Goal: Transaction & Acquisition: Purchase product/service

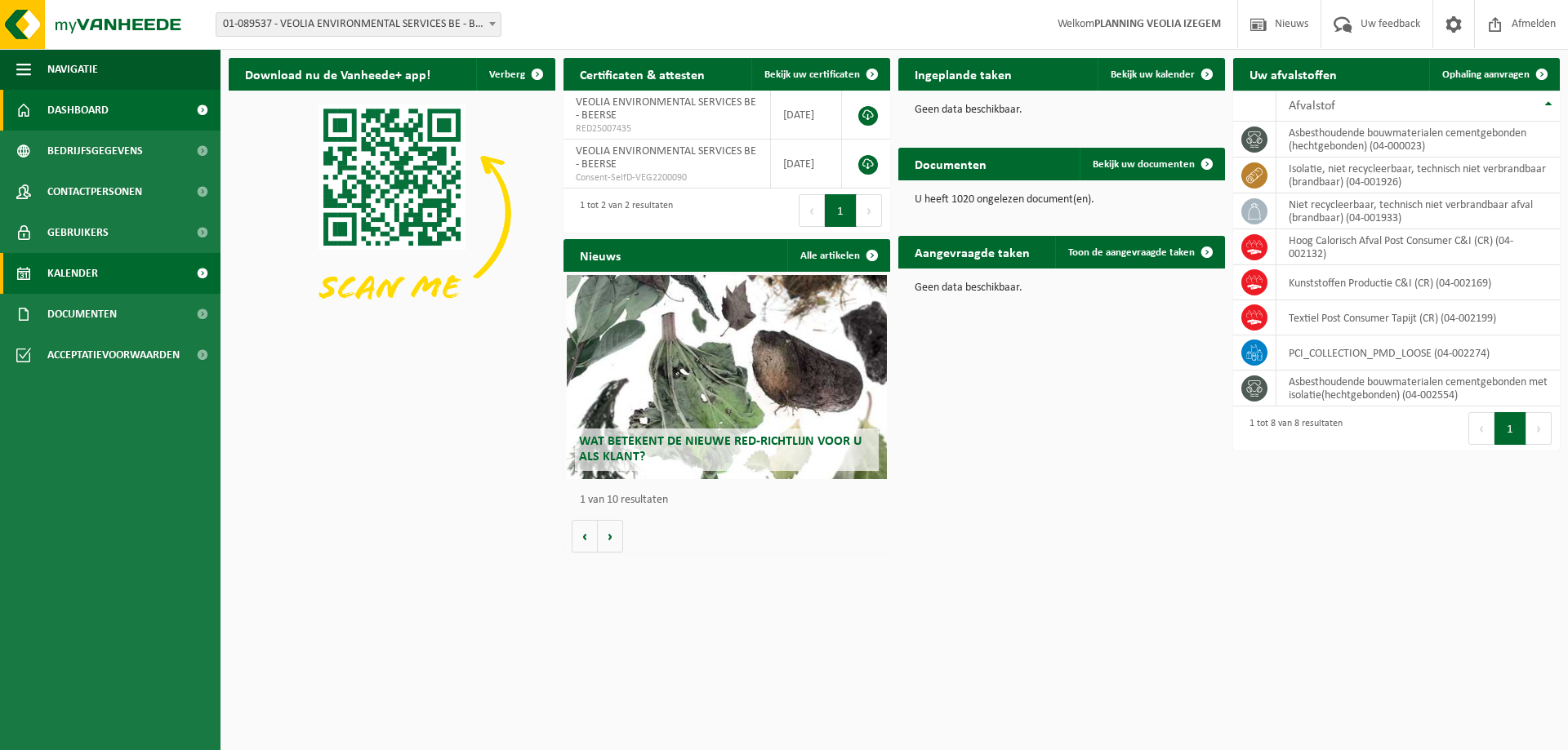
click at [83, 282] on span "Kalender" at bounding box center [72, 273] width 51 height 40
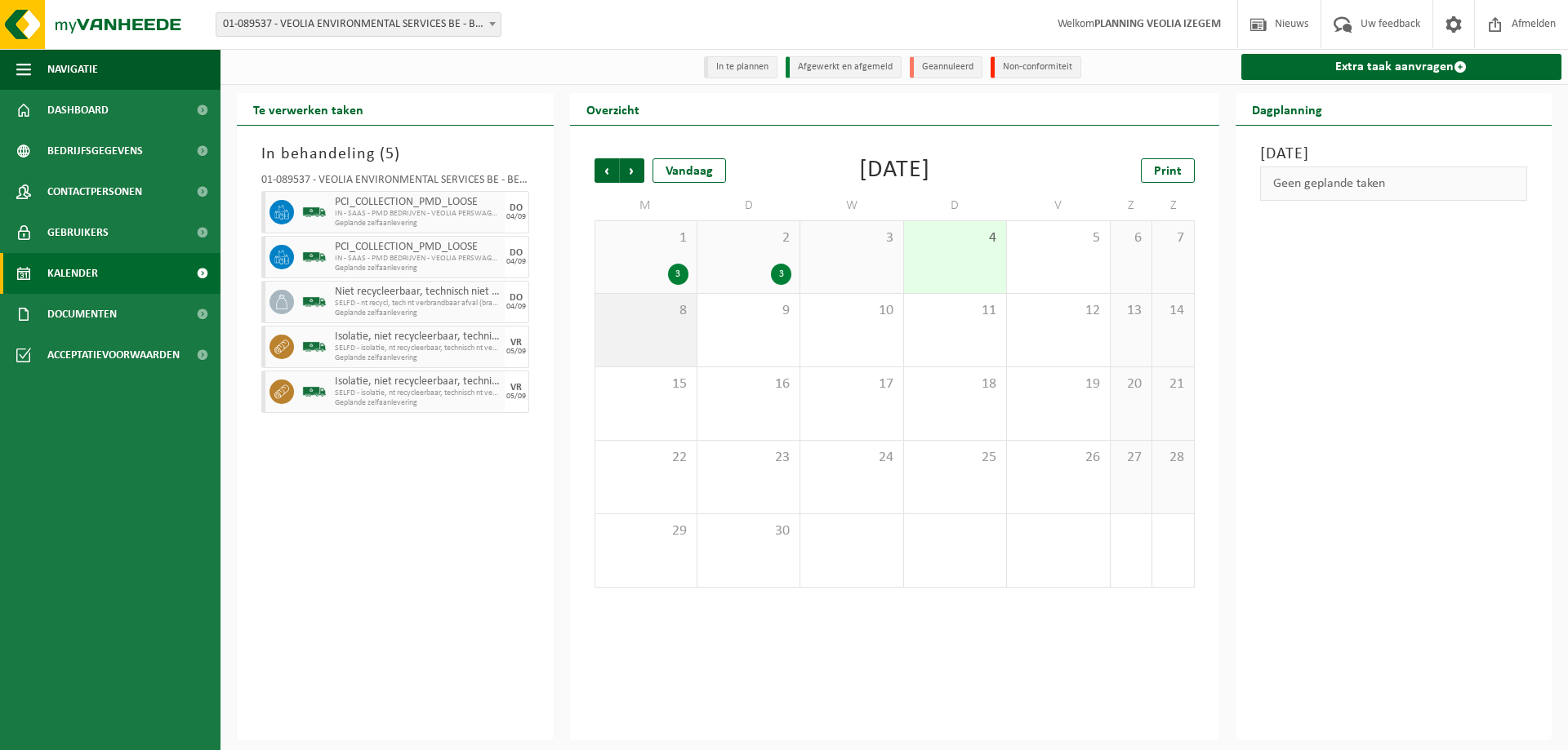
click at [679, 327] on div "8" at bounding box center [645, 329] width 101 height 72
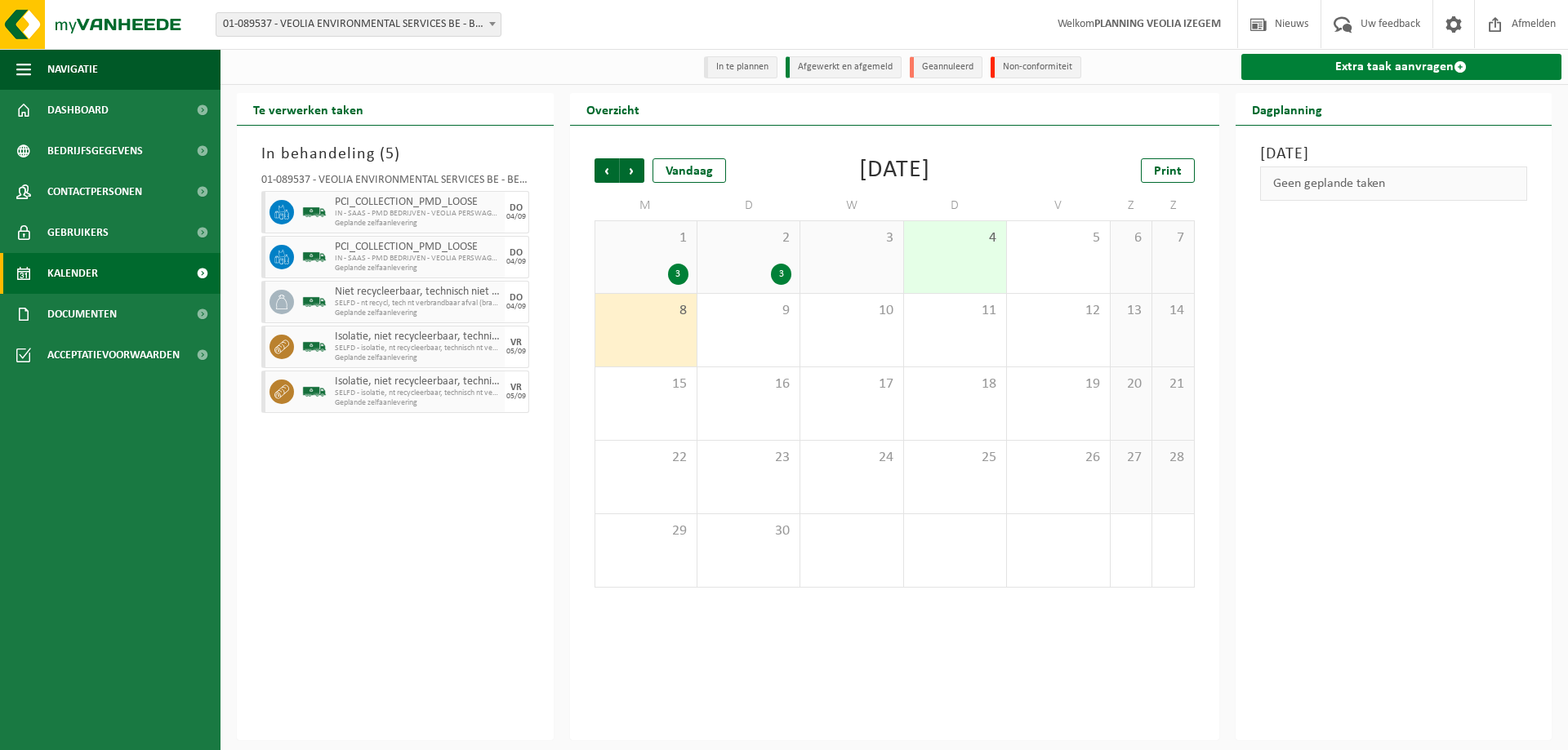
click at [1383, 67] on link "Extra taak aanvragen" at bounding box center [1401, 66] width 321 height 26
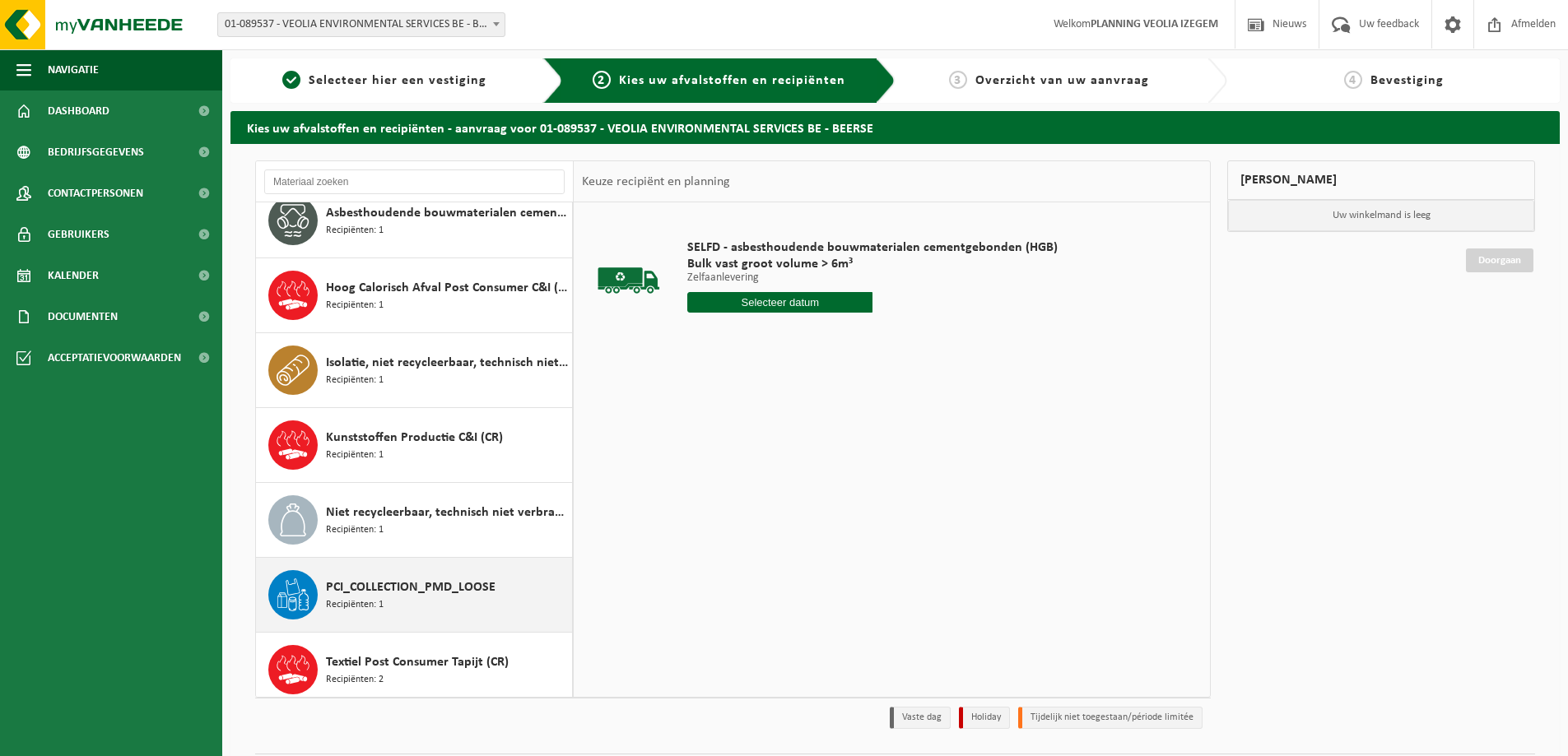
scroll to position [104, 0]
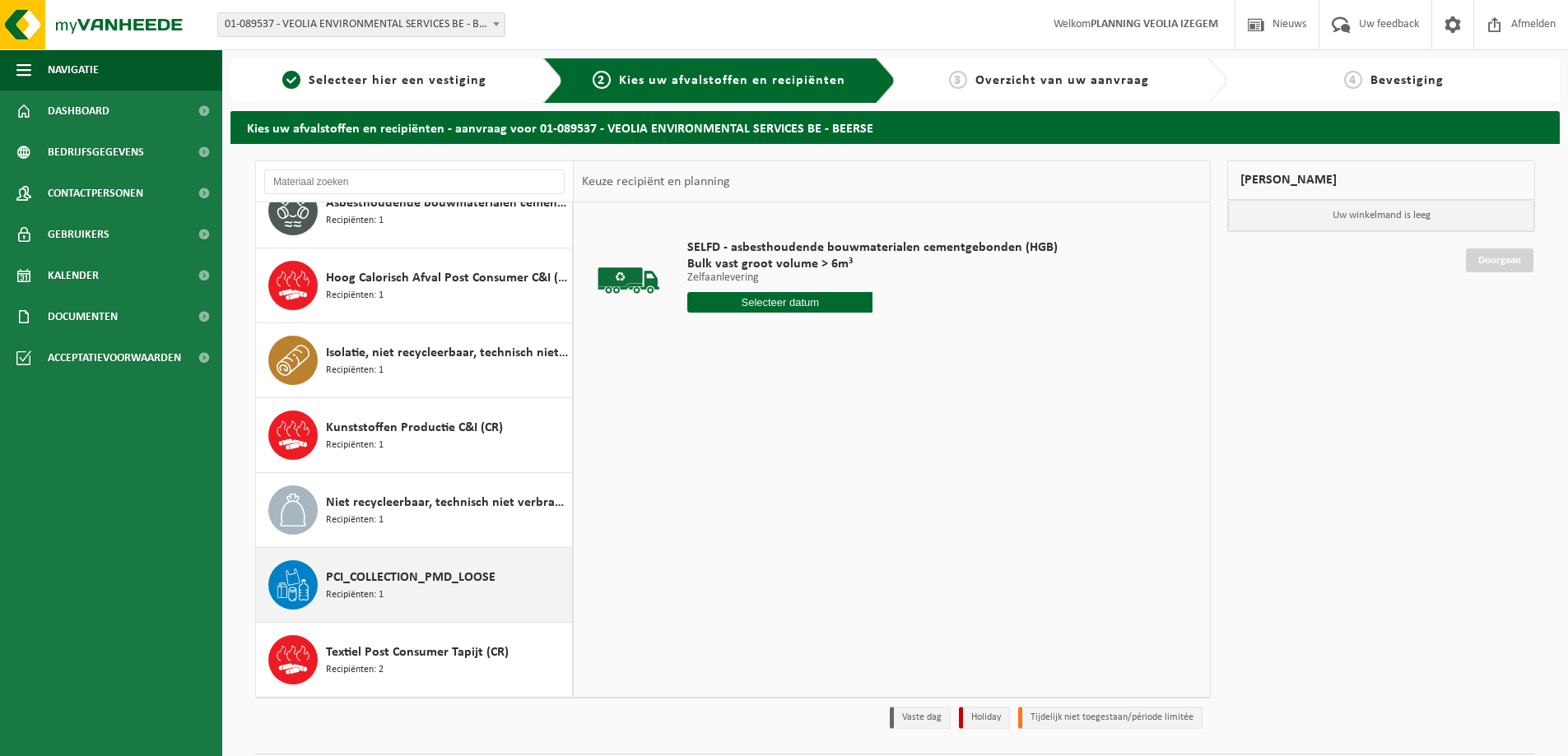
click at [436, 579] on span "PCI_COLLECTION_PMD_LOOSE" at bounding box center [411, 577] width 170 height 19
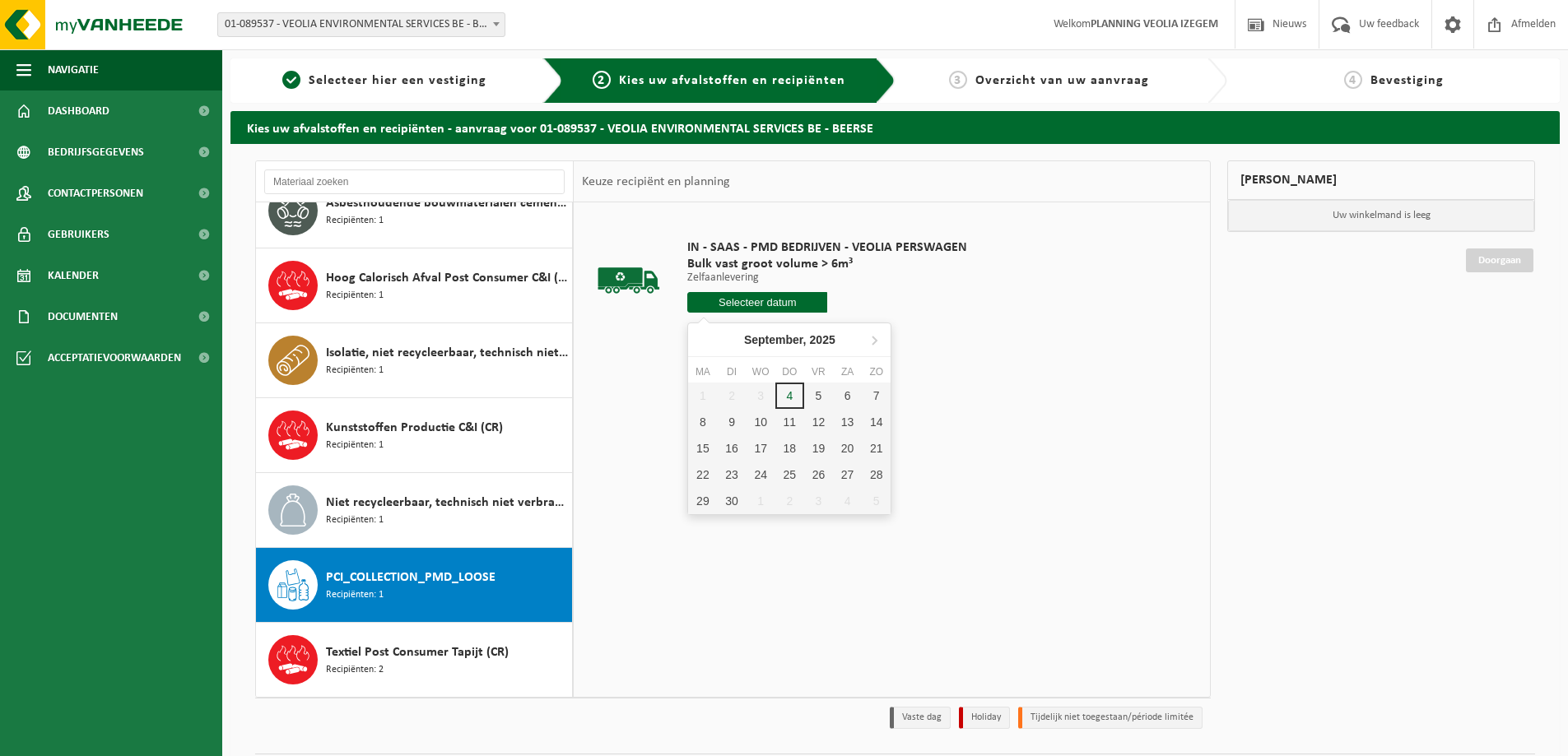
click at [810, 298] on input "text" at bounding box center [757, 302] width 140 height 20
click at [702, 424] on div "8" at bounding box center [703, 421] width 29 height 26
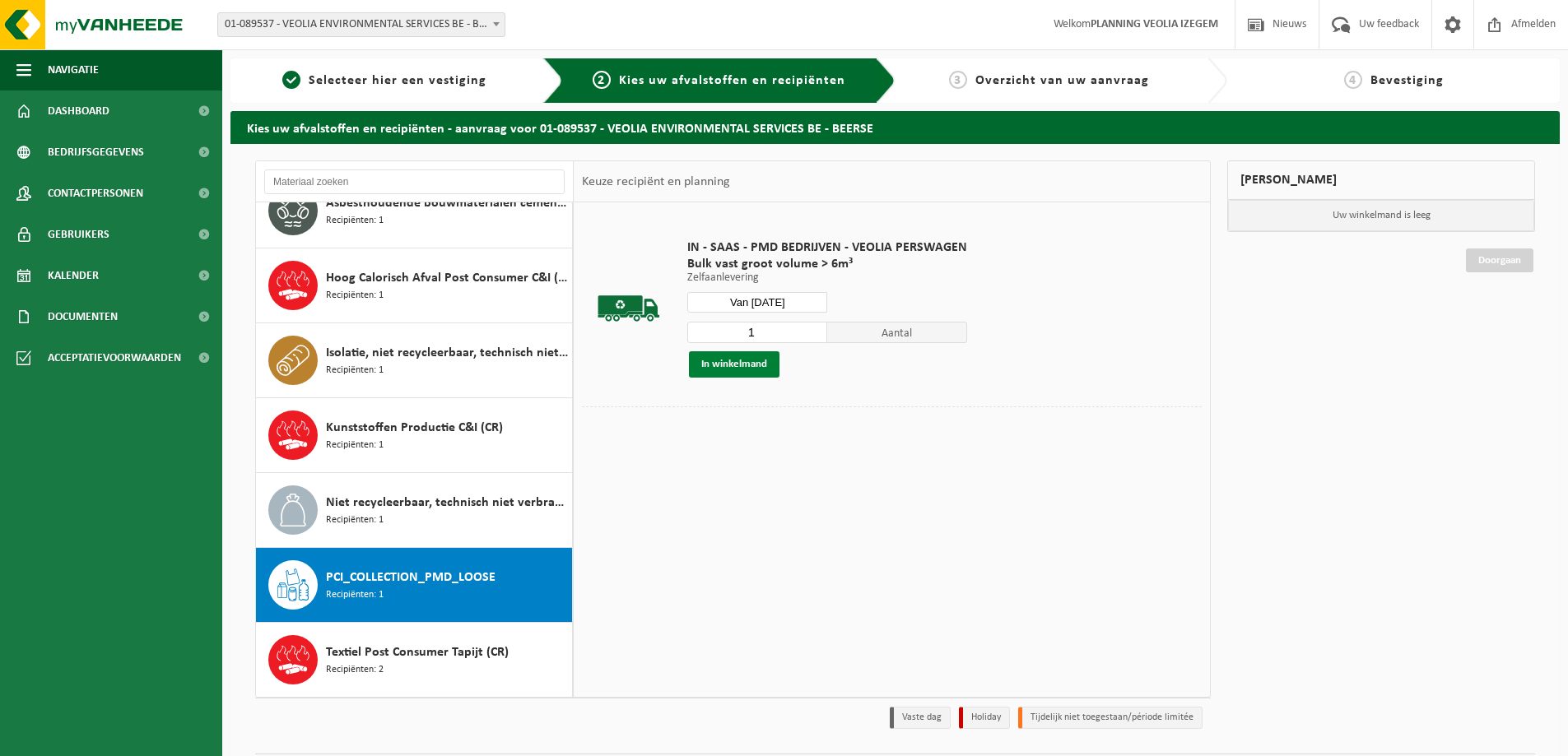
click at [751, 368] on button "In winkelmand" at bounding box center [734, 364] width 90 height 26
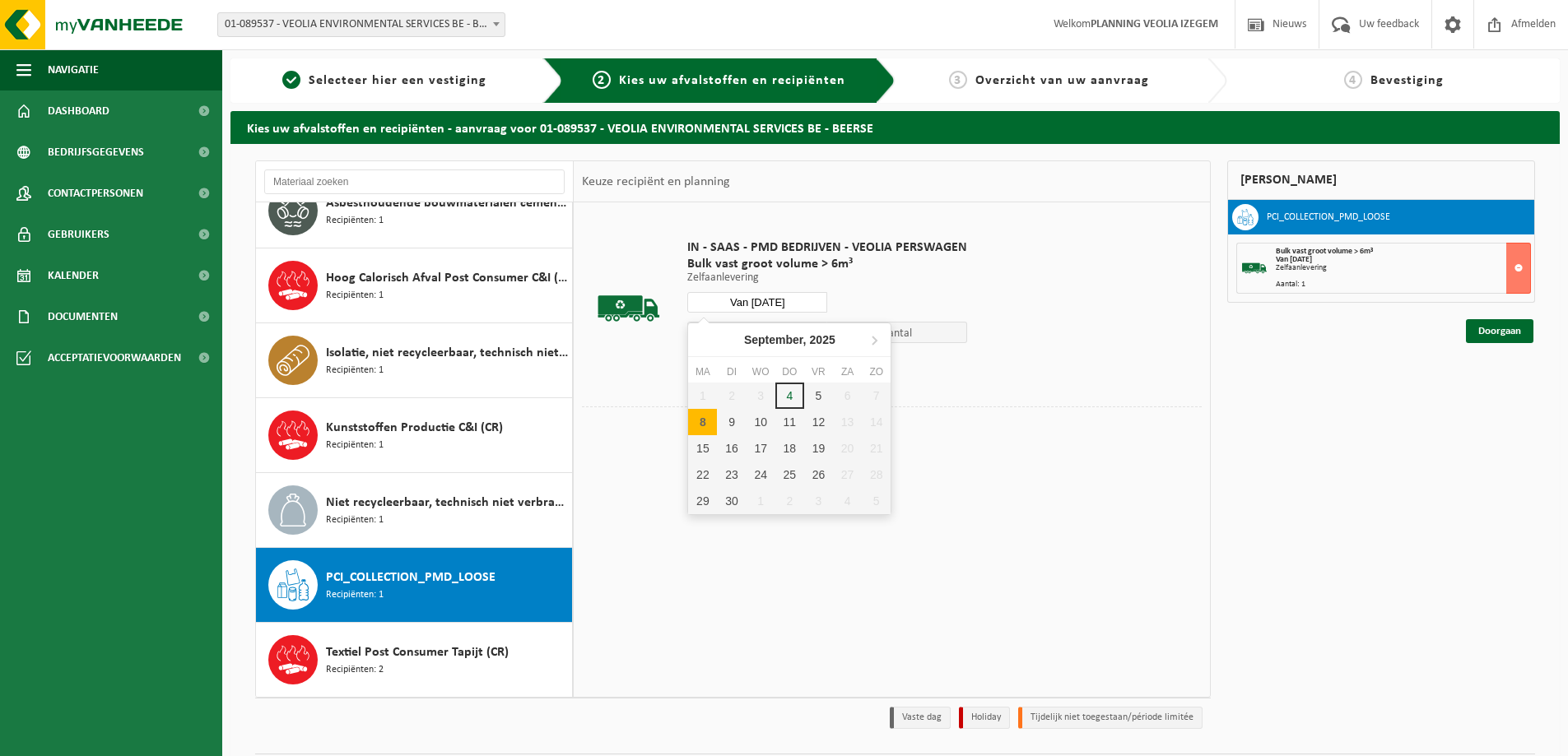
click at [811, 302] on input "Van 2025-09-08" at bounding box center [757, 302] width 140 height 20
click at [728, 419] on div "9" at bounding box center [732, 421] width 29 height 26
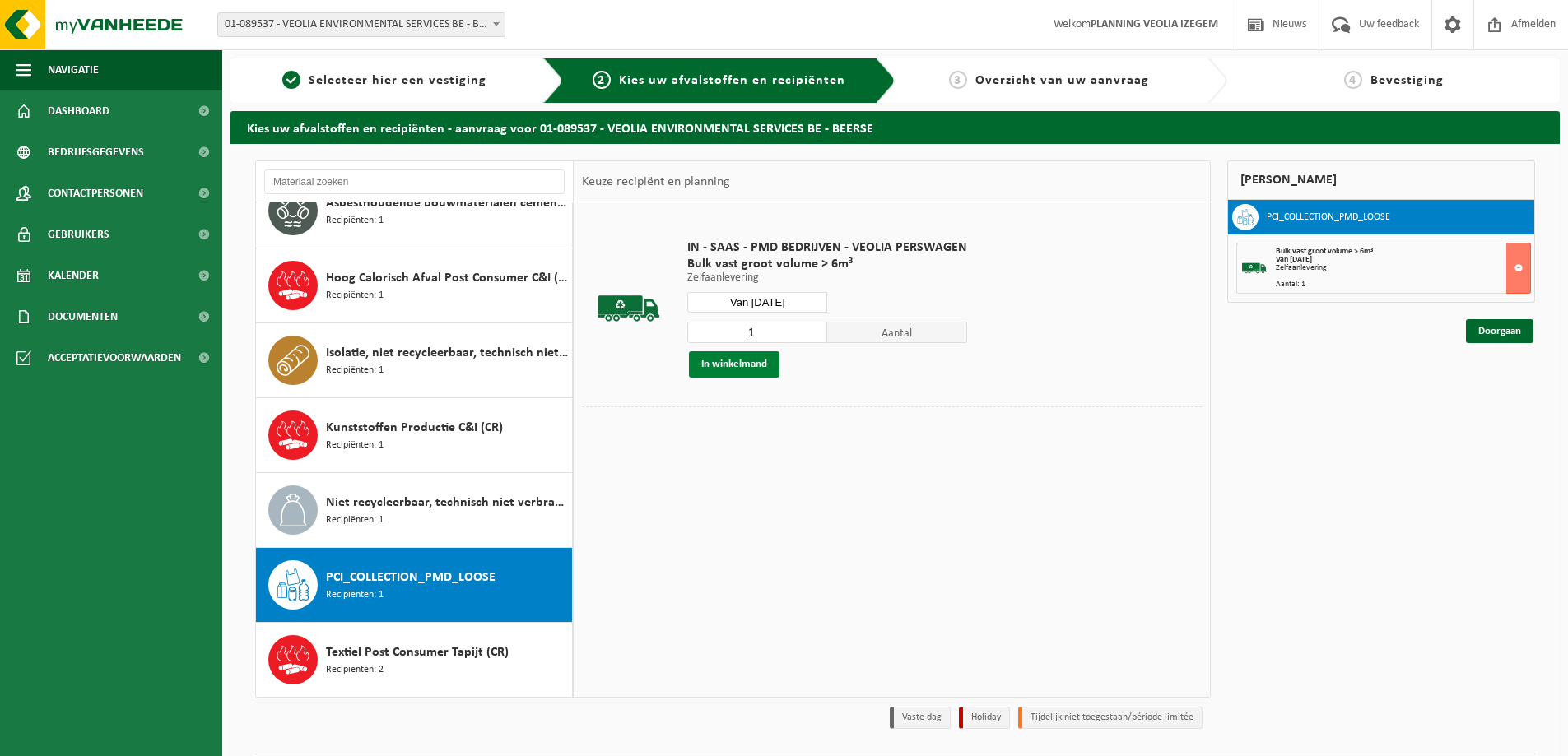
click at [743, 367] on button "In winkelmand" at bounding box center [734, 364] width 90 height 26
drag, startPoint x: 805, startPoint y: 304, endPoint x: 793, endPoint y: 319, distance: 19.2
click at [805, 304] on input "Van 2025-09-09" at bounding box center [757, 302] width 140 height 20
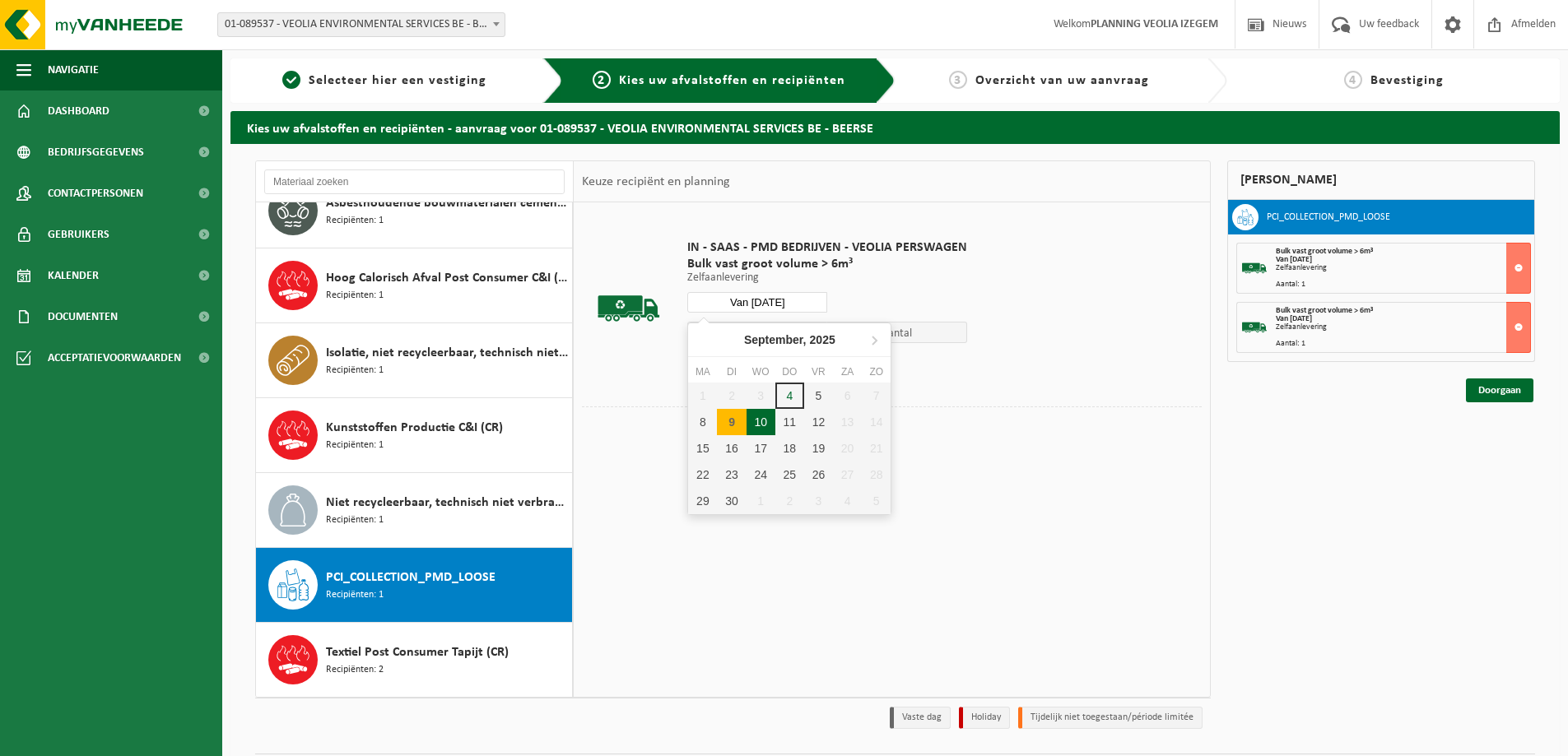
click at [757, 420] on div "10" at bounding box center [761, 421] width 29 height 26
type input "Van 2025-09-10"
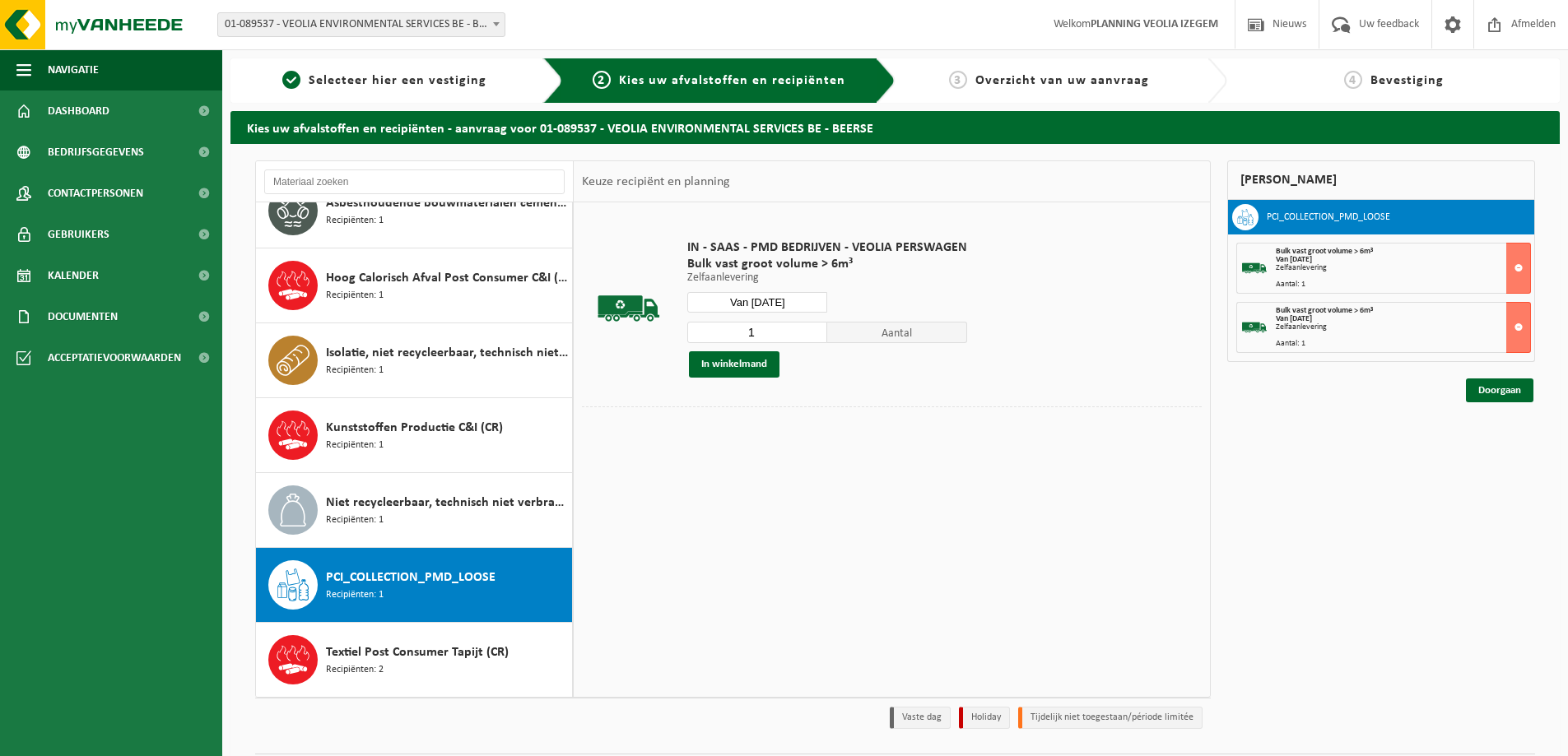
click at [765, 337] on input "1" at bounding box center [757, 333] width 140 height 21
type input "2"
click at [812, 330] on input "2" at bounding box center [757, 333] width 140 height 21
click at [747, 364] on button "In winkelmand" at bounding box center [734, 364] width 90 height 26
click at [799, 301] on input "Van 2025-09-10" at bounding box center [757, 302] width 140 height 20
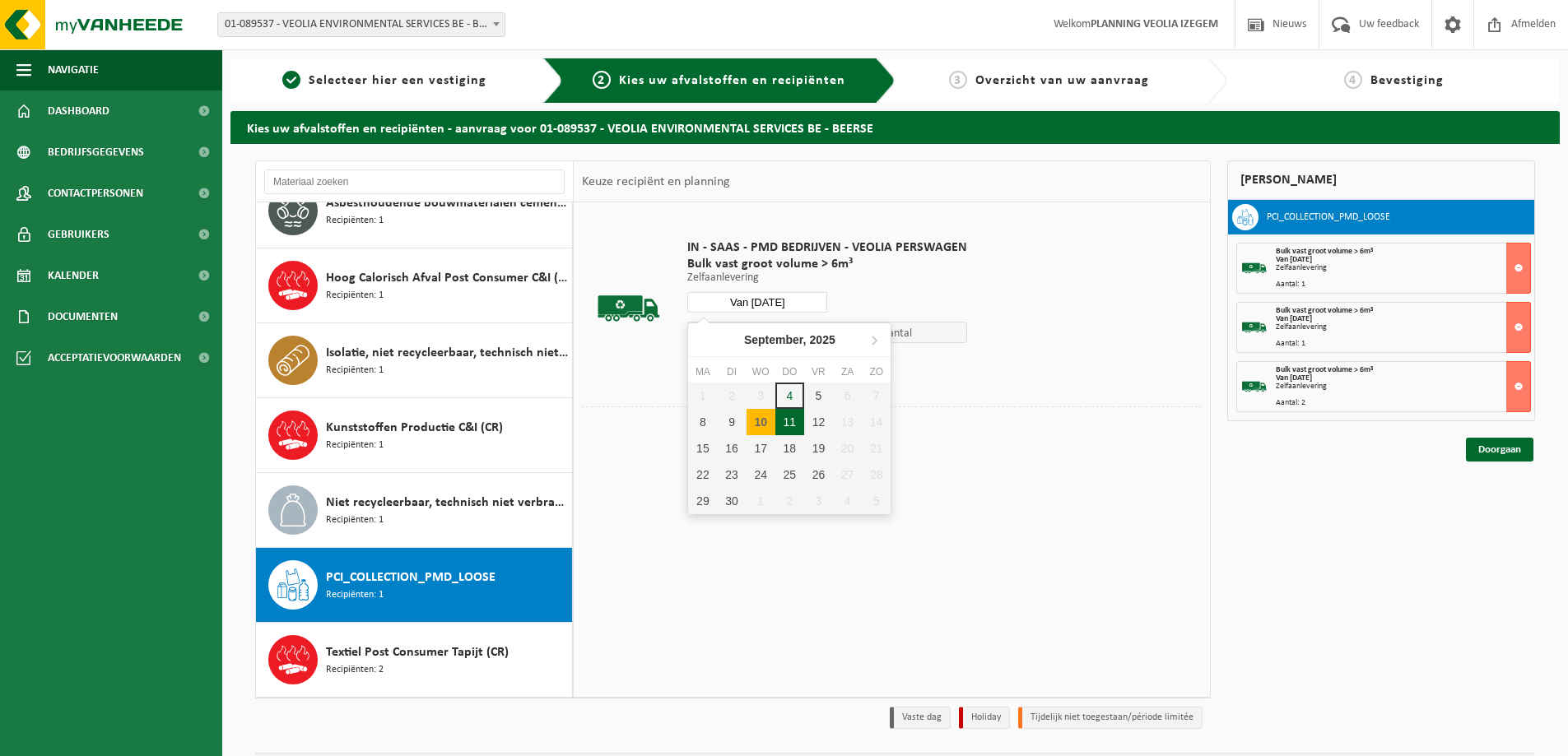
click at [780, 425] on div "11" at bounding box center [790, 421] width 29 height 26
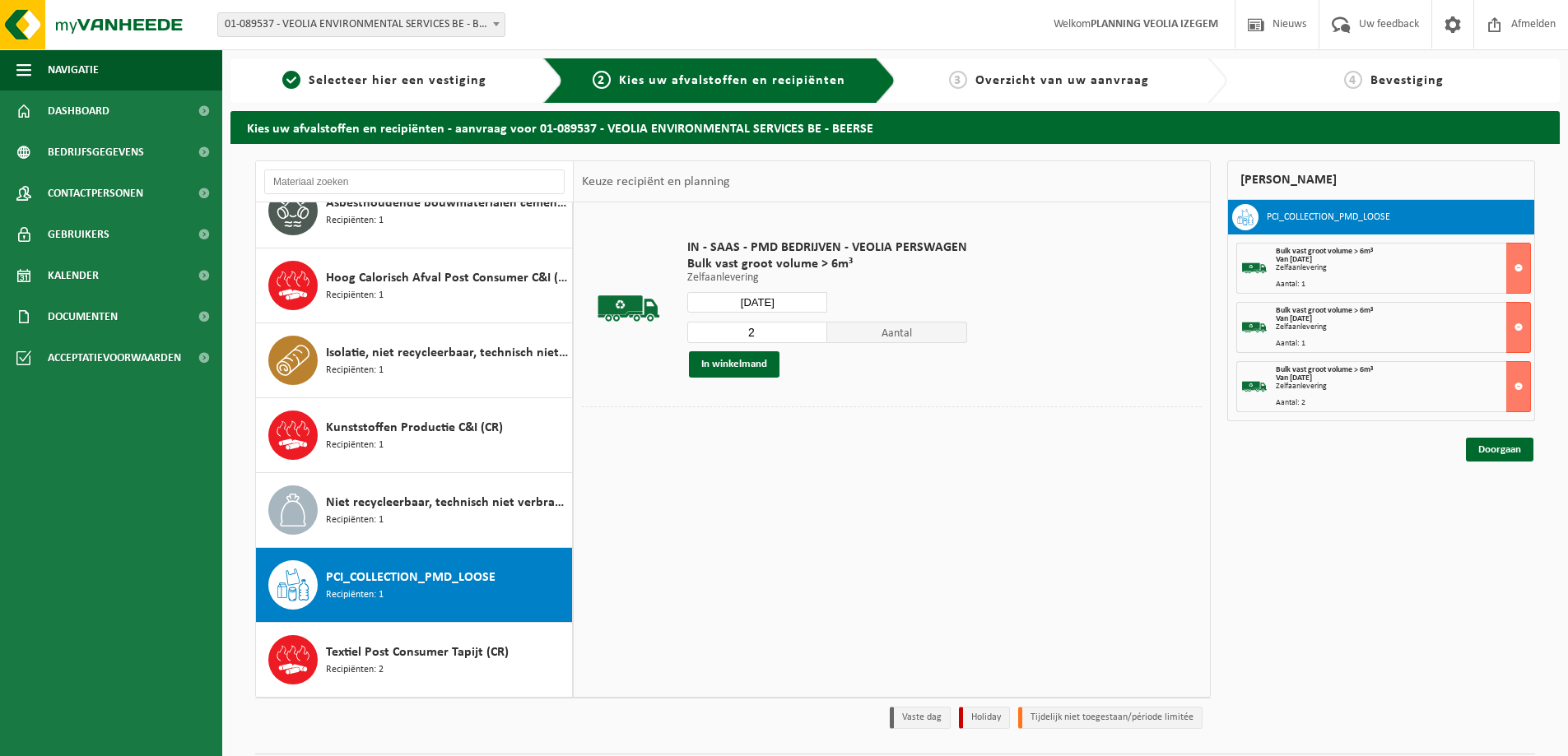
type input "Van 2025-09-11"
type input "1"
click at [813, 338] on input "1" at bounding box center [757, 333] width 140 height 21
click at [749, 363] on button "In winkelmand" at bounding box center [734, 364] width 90 height 26
click at [782, 297] on input "Van 2025-09-11" at bounding box center [757, 302] width 140 height 20
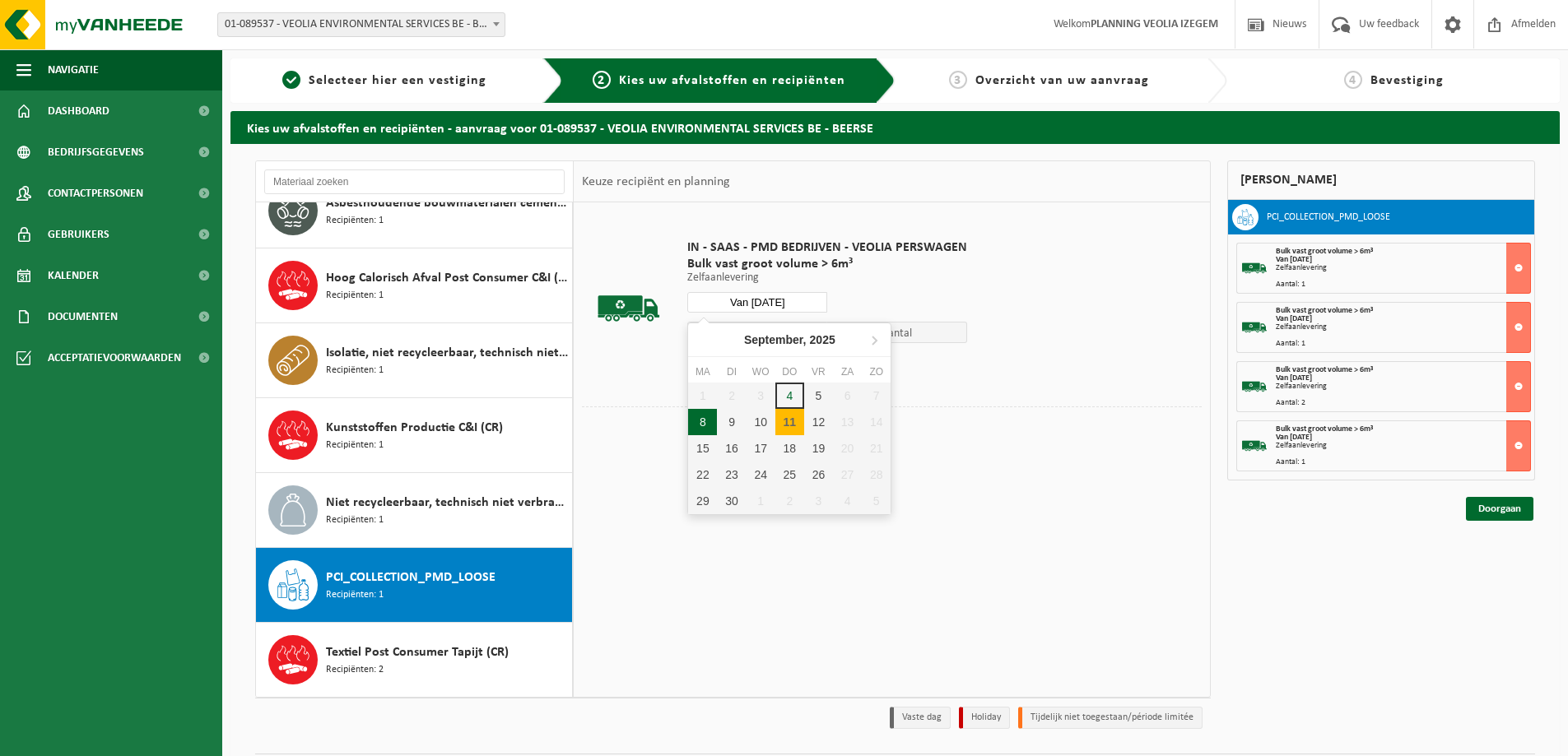
click at [704, 427] on div "8" at bounding box center [703, 421] width 29 height 26
type input "Van 2025-09-08"
click at [806, 301] on input "Van 2025-09-08" at bounding box center [757, 302] width 140 height 20
click at [703, 420] on div "8" at bounding box center [703, 421] width 29 height 26
click at [703, 417] on div "8" at bounding box center [703, 421] width 29 height 26
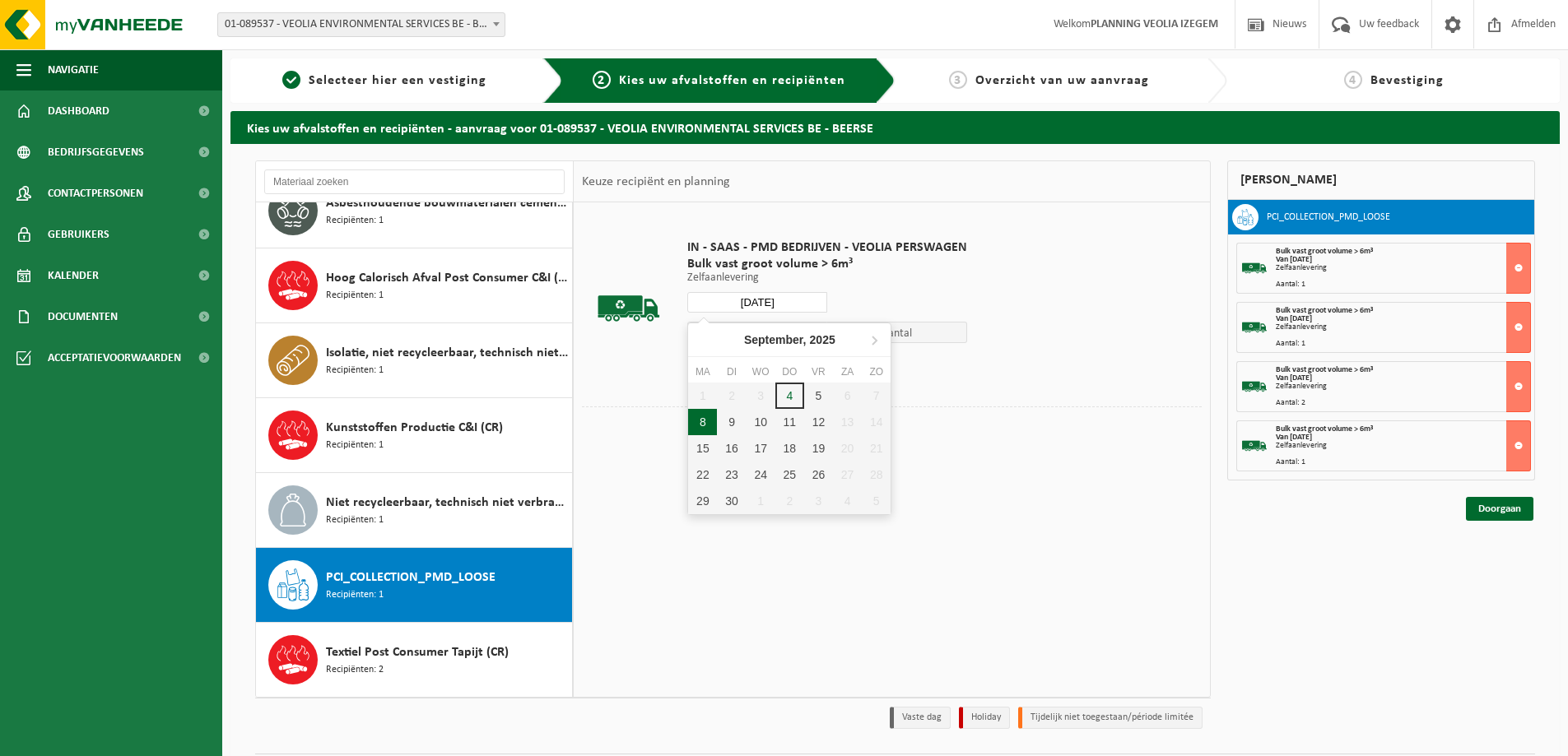
type input "Van 2025-09-08"
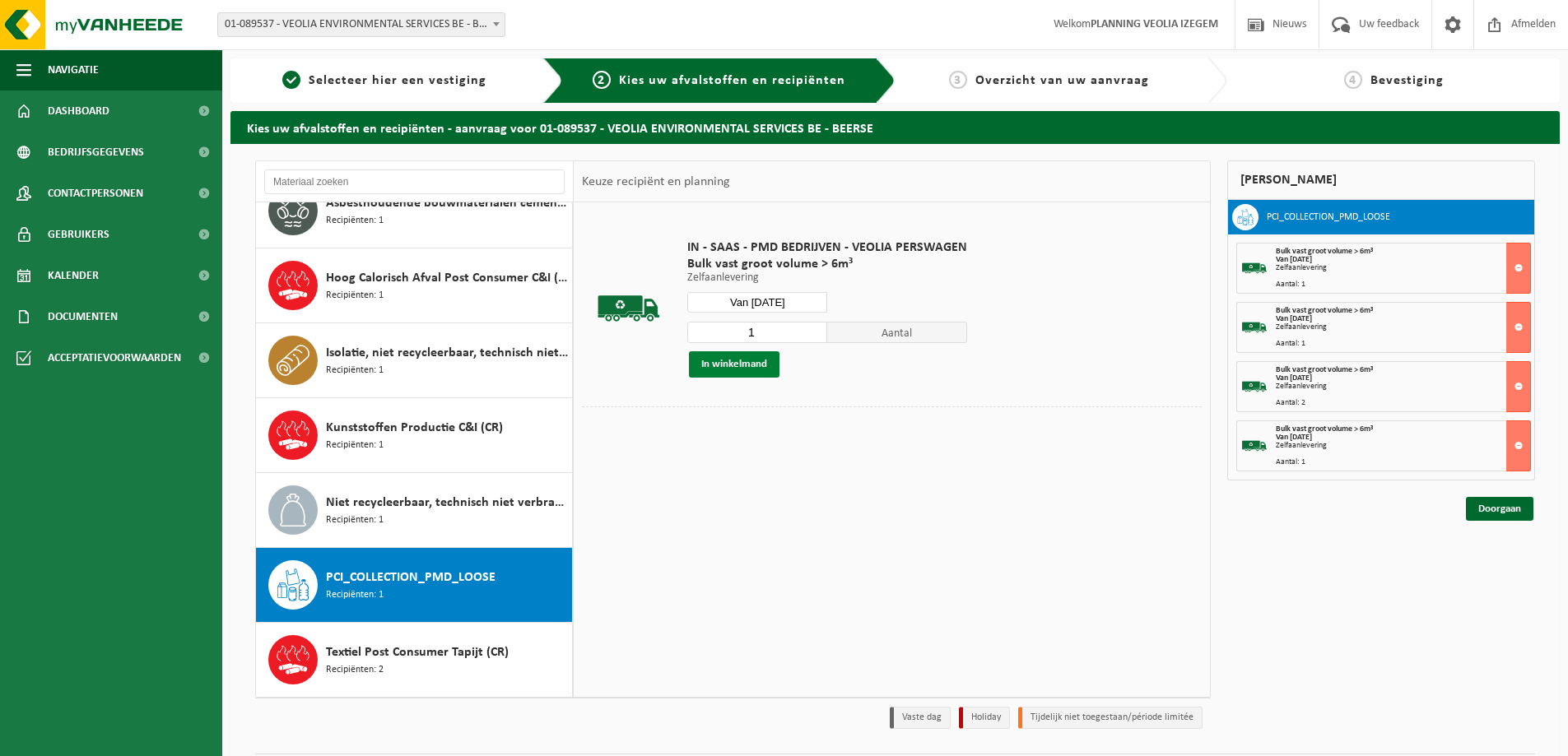
click at [751, 359] on button "In winkelmand" at bounding box center [734, 364] width 90 height 26
click at [1519, 268] on button at bounding box center [1518, 268] width 24 height 51
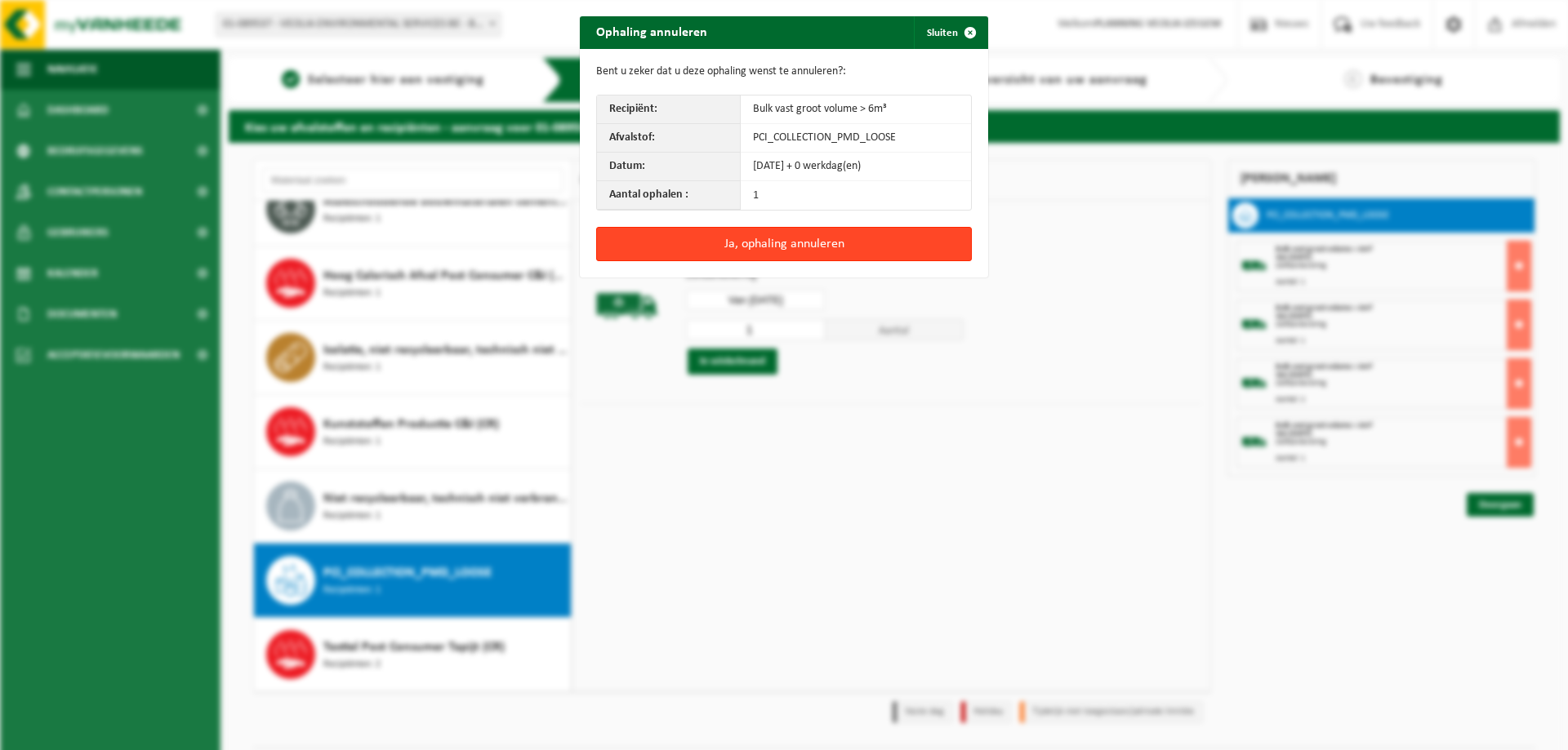
click at [752, 248] on button "Ja, ophaling annuleren" at bounding box center [784, 245] width 376 height 35
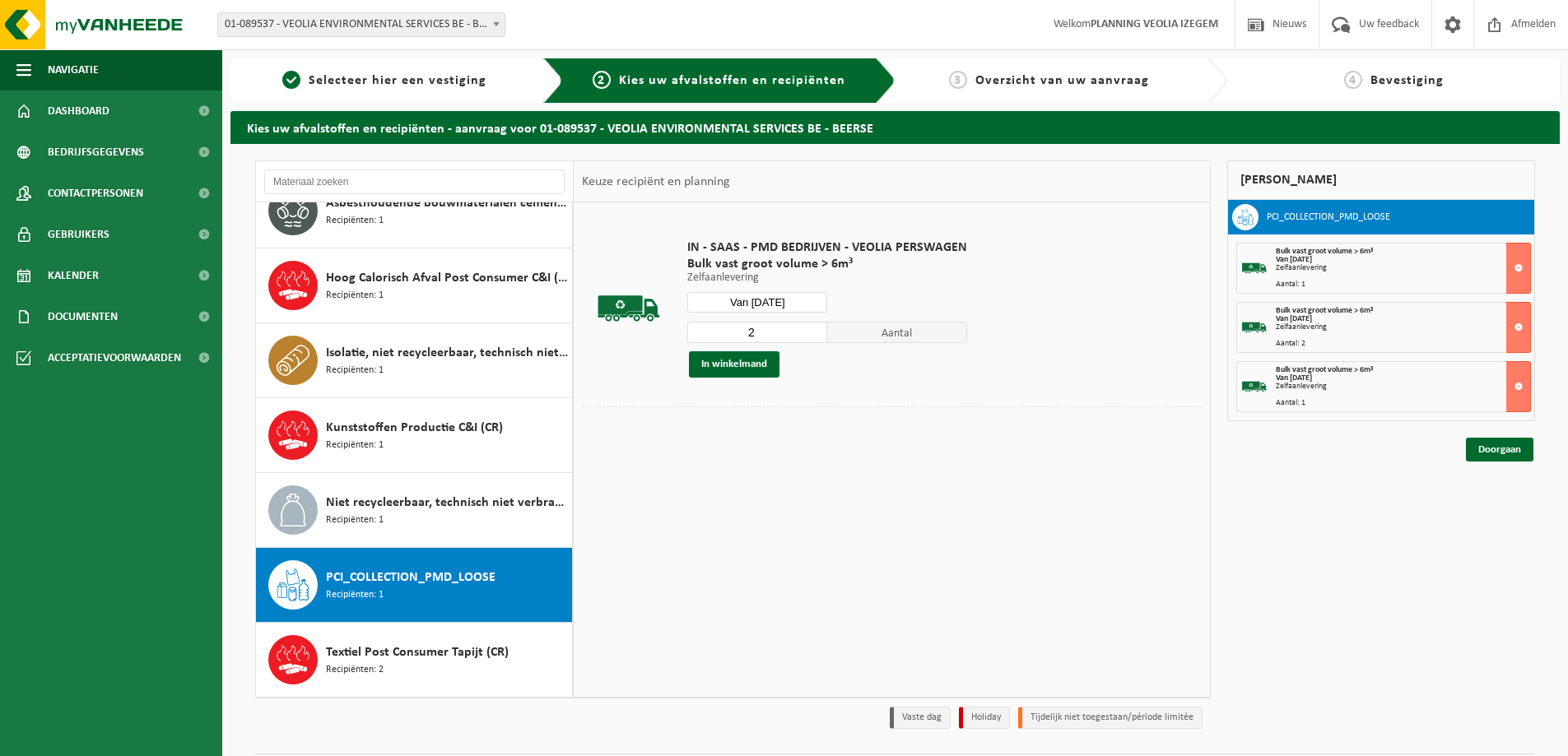
type input "2"
click at [811, 329] on input "2" at bounding box center [757, 333] width 140 height 21
click at [749, 357] on button "In winkelmand" at bounding box center [734, 364] width 90 height 26
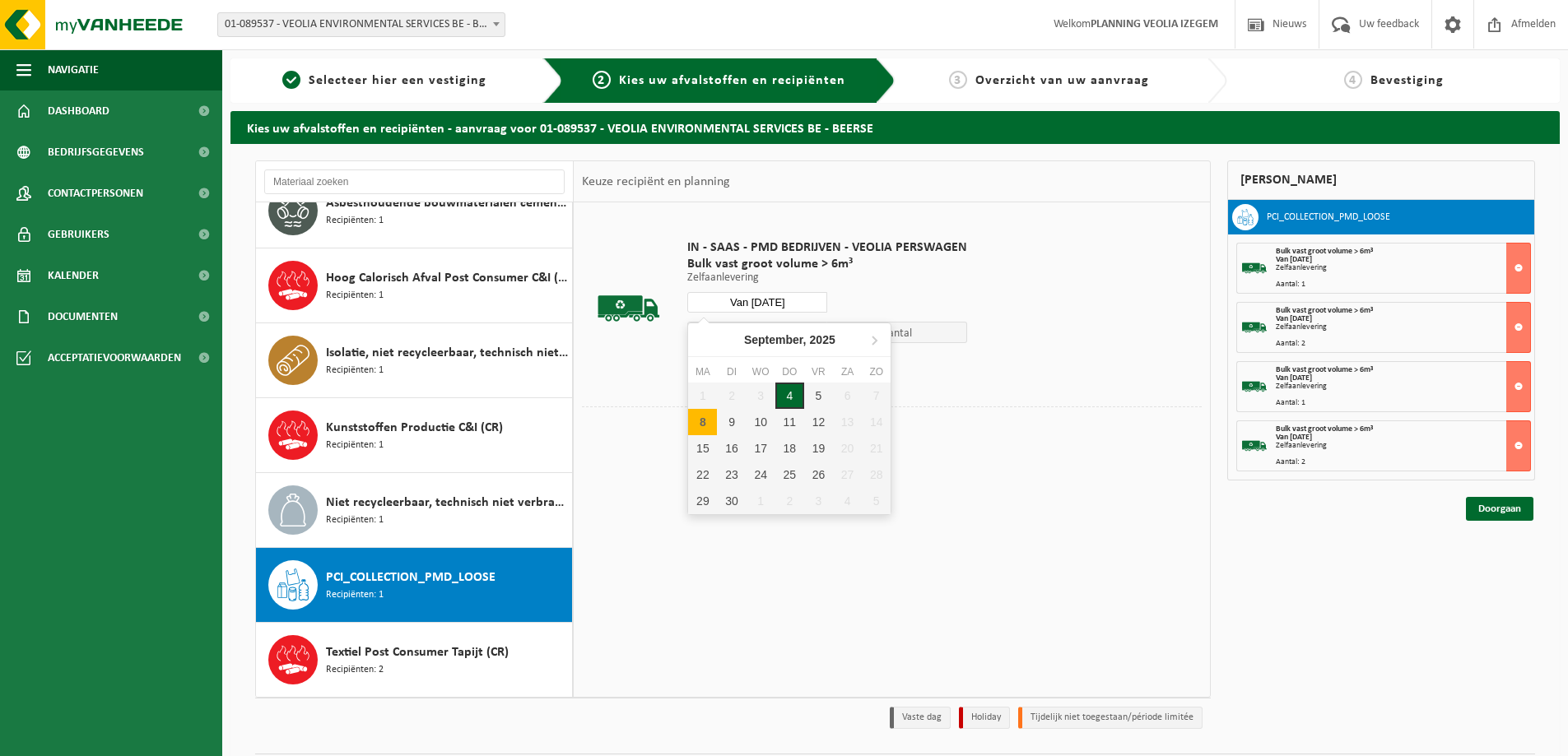
click at [788, 297] on input "Van 2025-09-08" at bounding box center [757, 302] width 140 height 20
click at [709, 453] on div "15" at bounding box center [703, 448] width 29 height 26
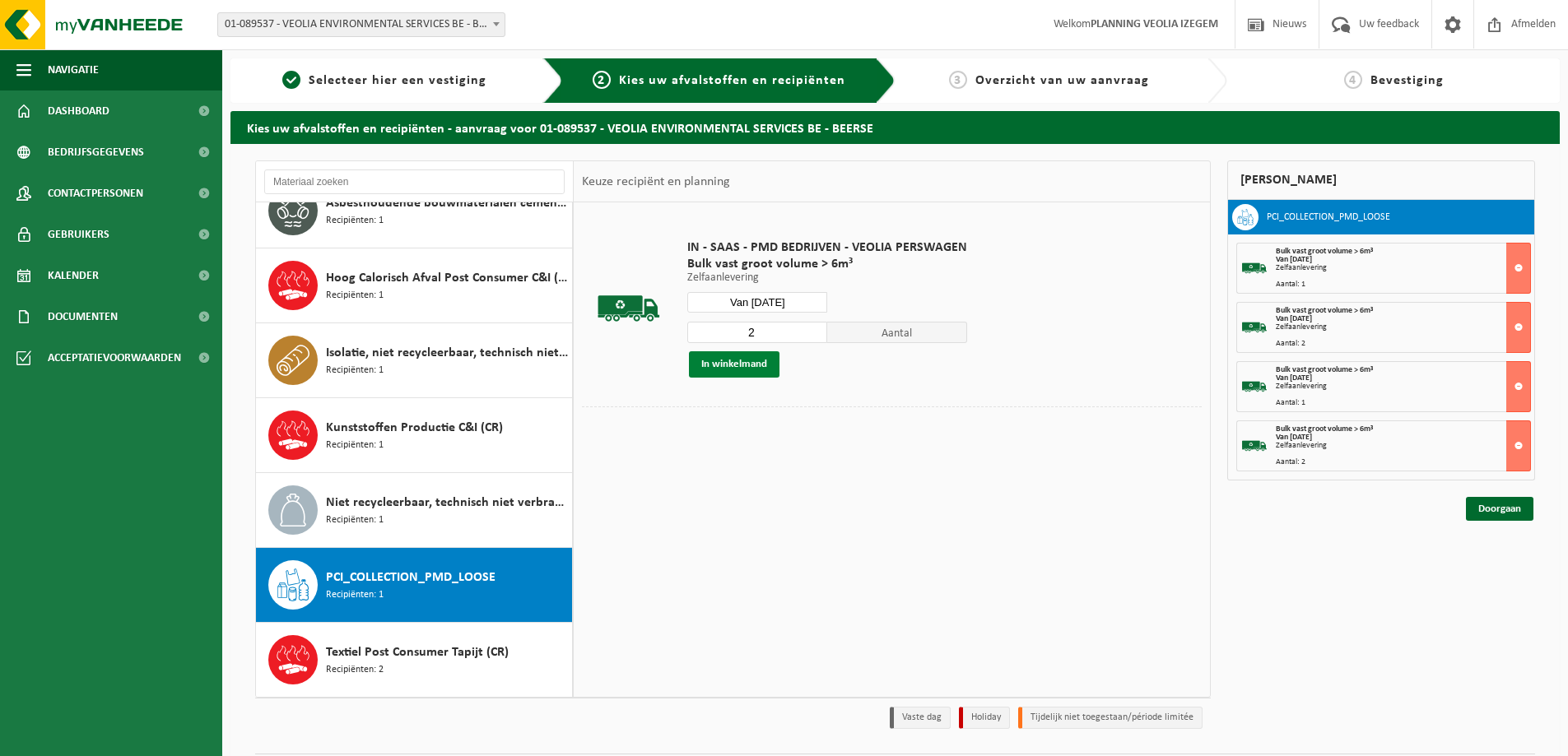
click at [737, 361] on button "In winkelmand" at bounding box center [734, 364] width 90 height 26
click at [804, 304] on input "Van 2025-09-15" at bounding box center [757, 302] width 140 height 20
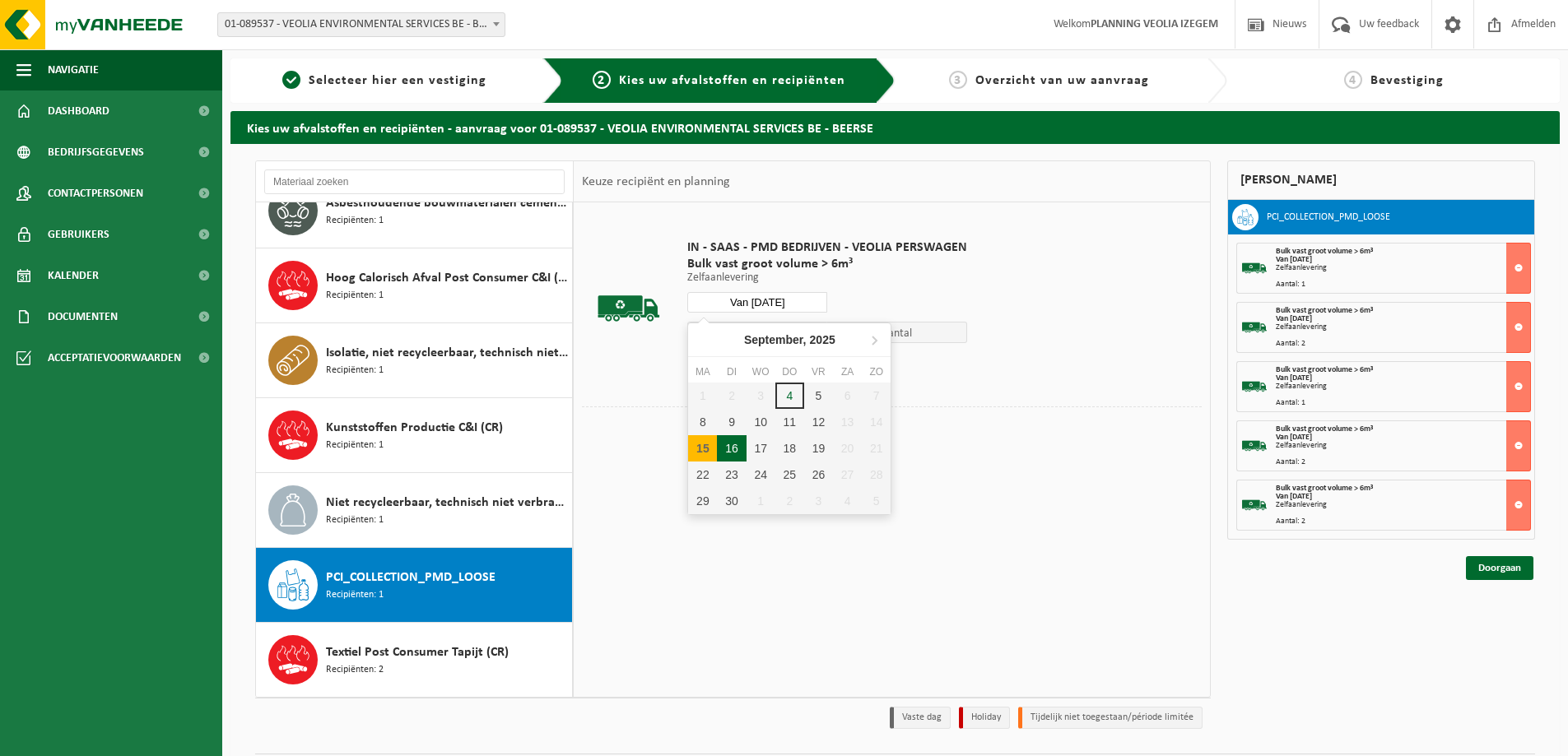
click at [723, 445] on div "16" at bounding box center [732, 448] width 29 height 26
type input "Van 2025-09-16"
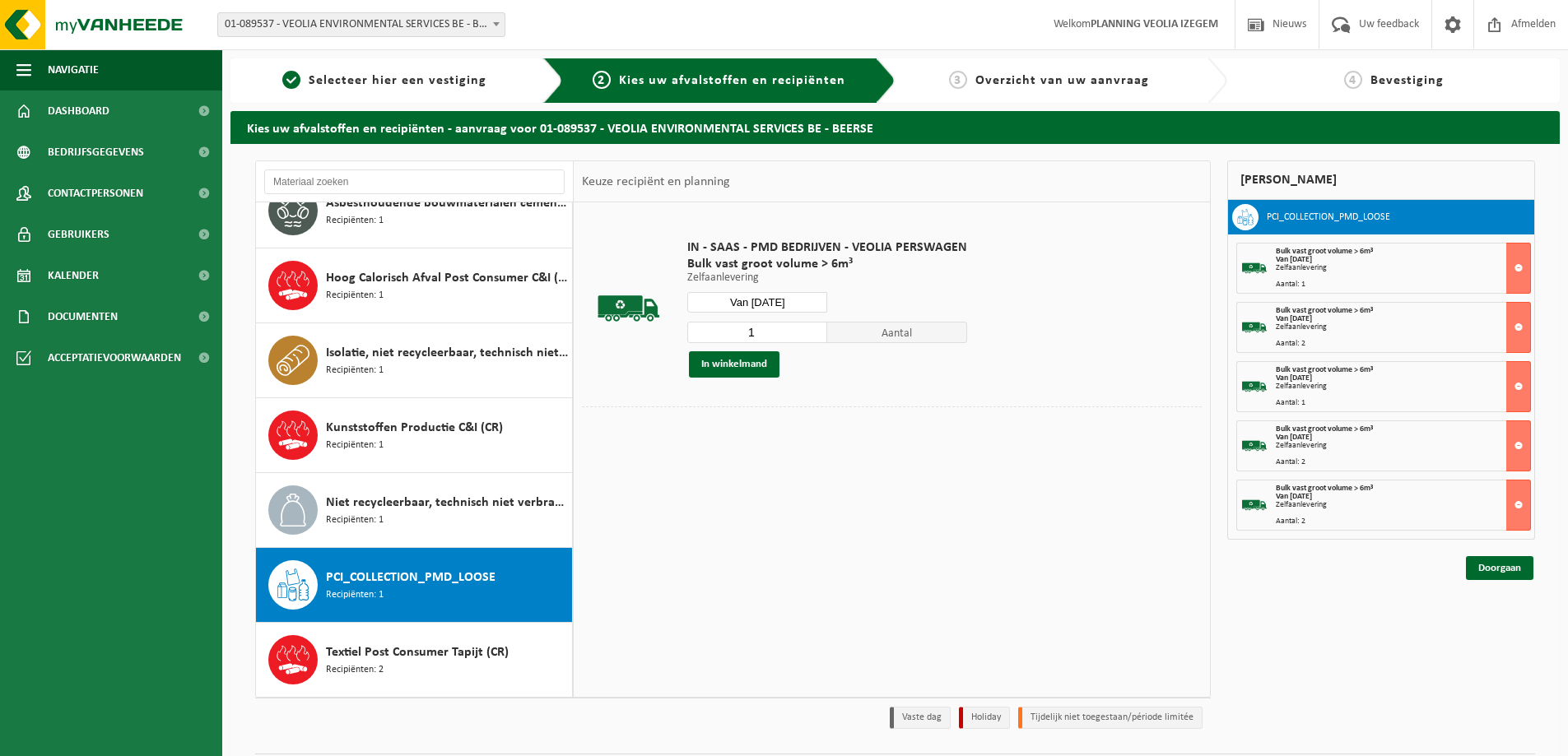
type input "1"
click at [815, 339] on input "1" at bounding box center [757, 333] width 140 height 21
drag, startPoint x: 758, startPoint y: 359, endPoint x: 768, endPoint y: 352, distance: 12.2
click at [758, 359] on button "In winkelmand" at bounding box center [734, 364] width 90 height 26
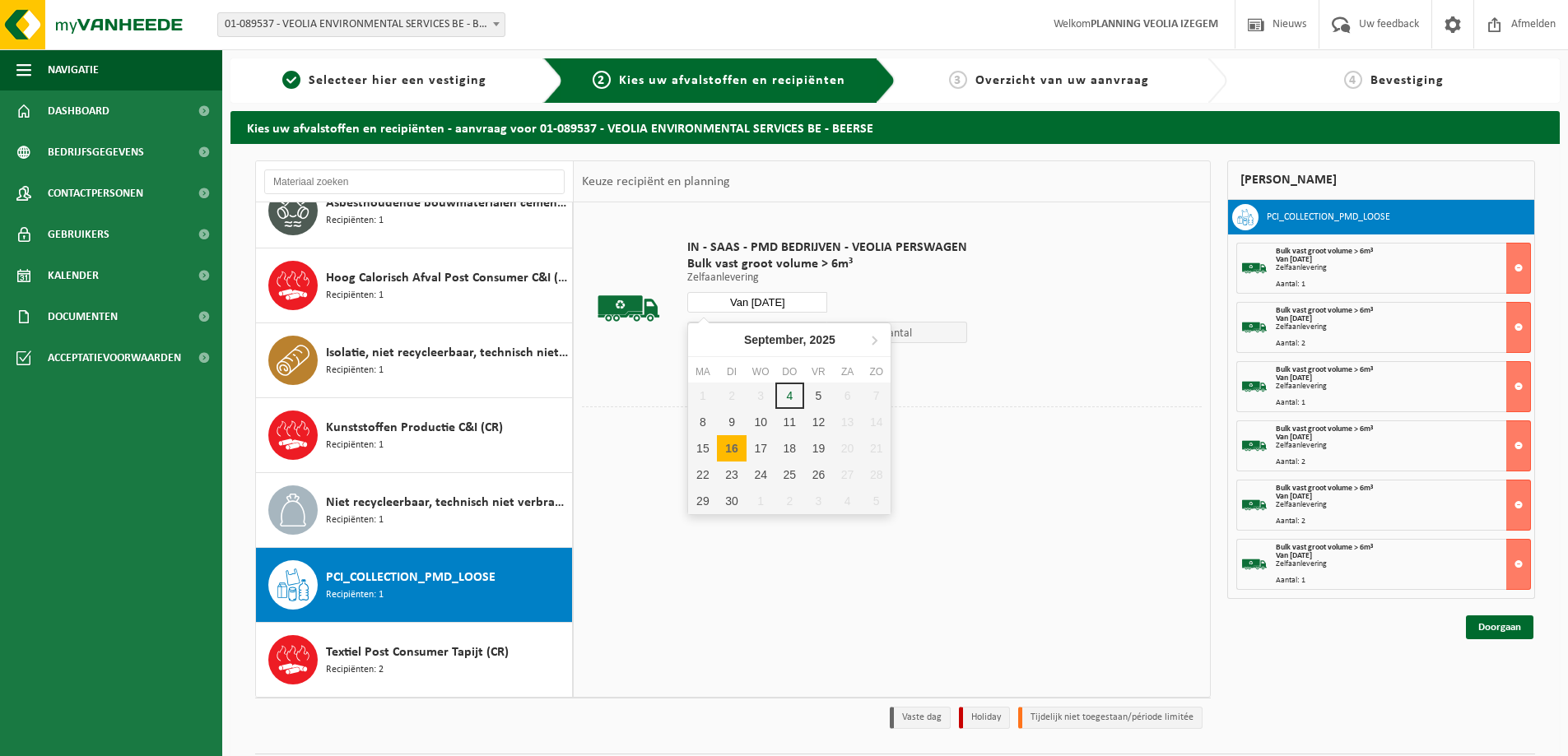
click at [804, 302] on input "Van 2025-09-16" at bounding box center [757, 302] width 140 height 20
click at [758, 441] on div "17" at bounding box center [761, 448] width 29 height 26
type input "Van 2025-09-17"
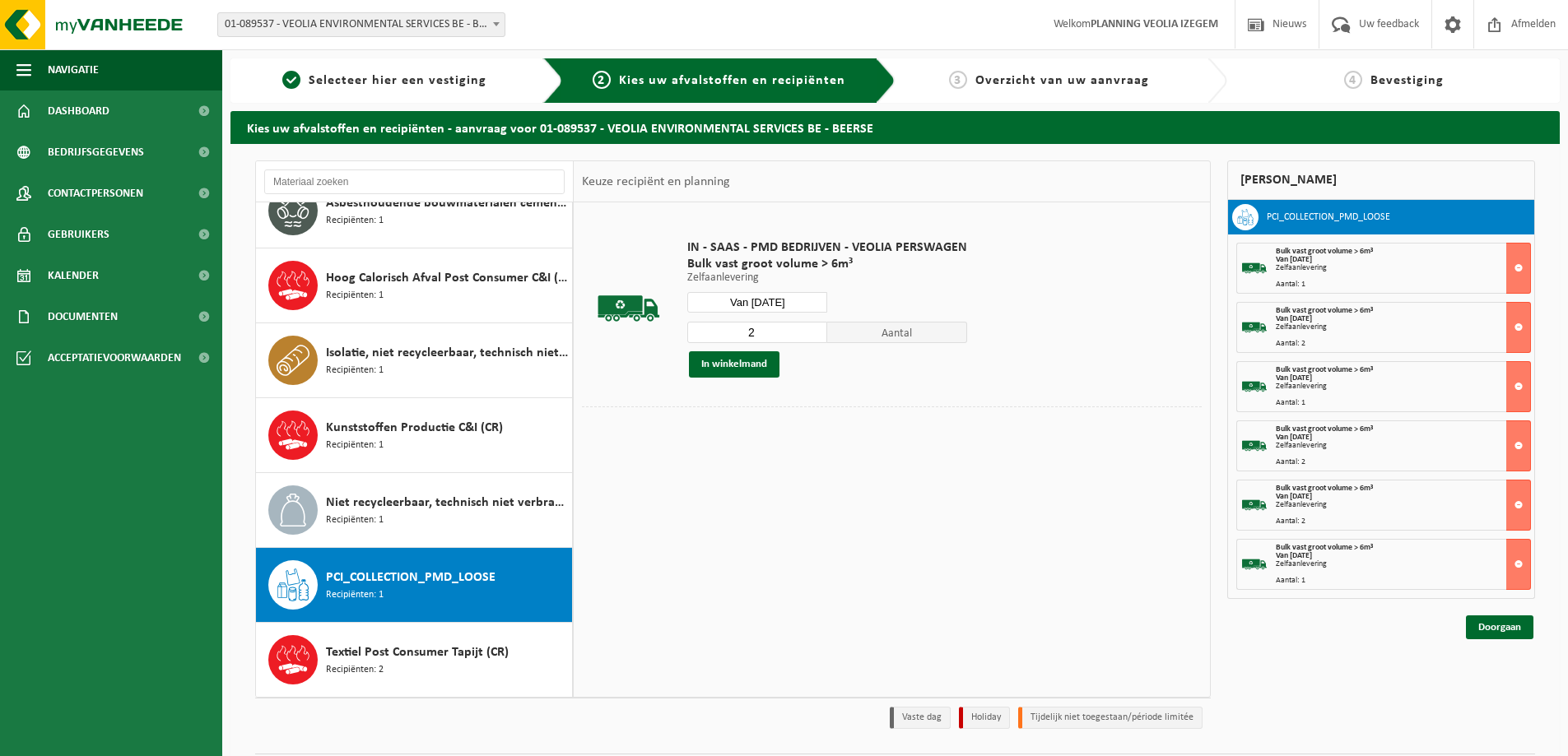
type input "2"
click at [810, 327] on input "2" at bounding box center [757, 333] width 140 height 21
click at [751, 364] on button "In winkelmand" at bounding box center [734, 364] width 90 height 26
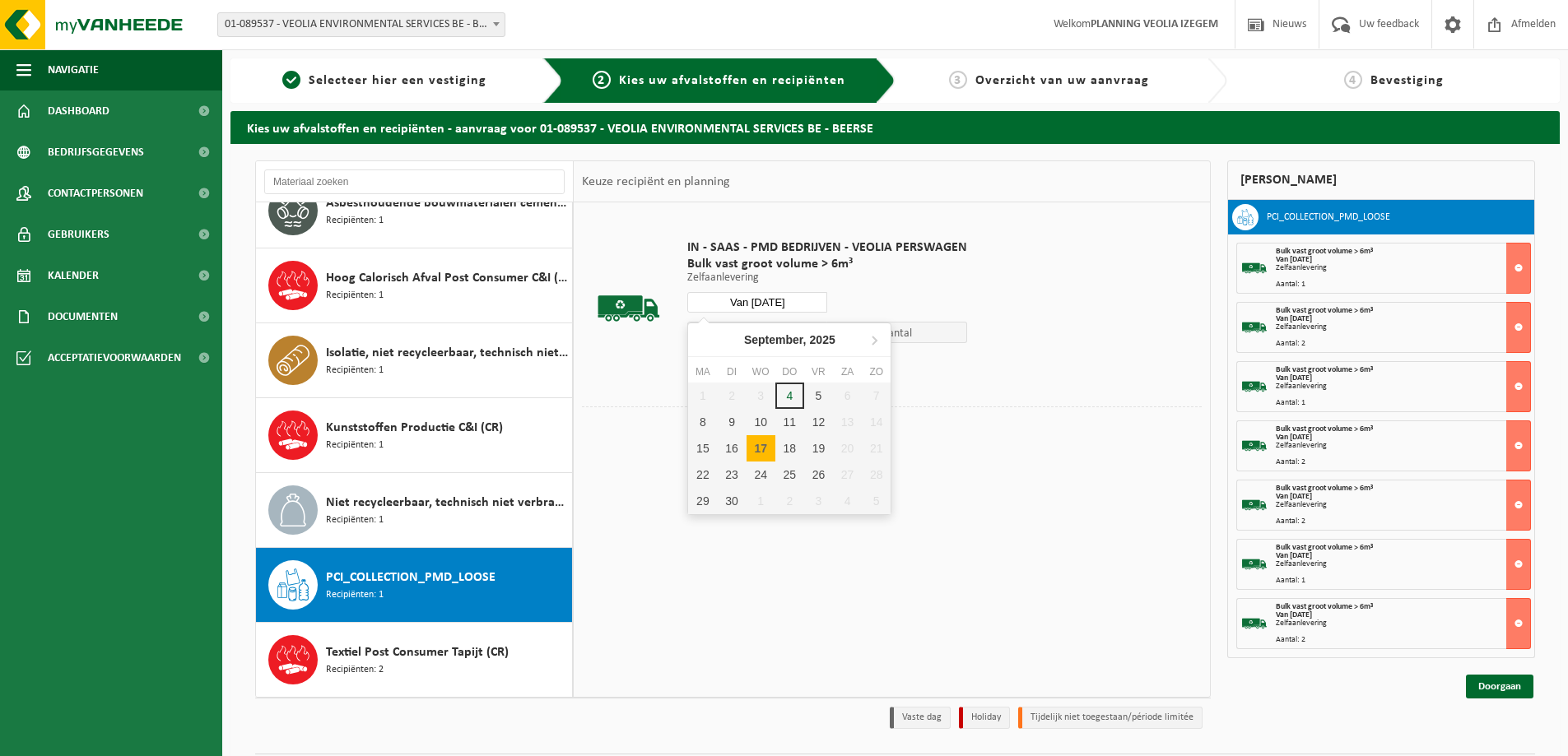
click at [786, 298] on input "Van 2025-09-17" at bounding box center [757, 302] width 140 height 20
click at [788, 444] on div "18" at bounding box center [790, 448] width 29 height 26
type input "Van 2025-09-18"
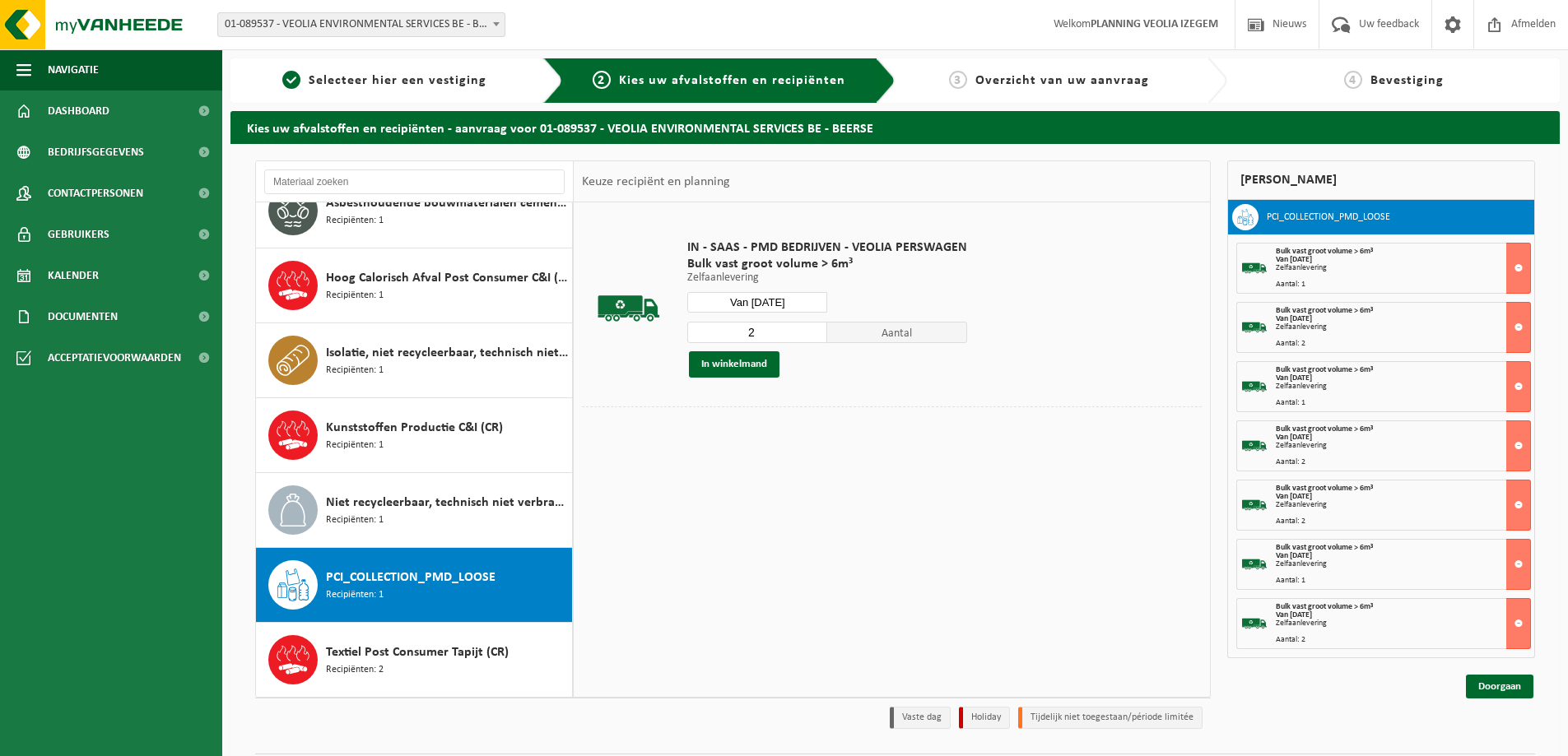
type input "1"
click at [814, 339] on input "1" at bounding box center [757, 333] width 140 height 21
click at [734, 363] on button "In winkelmand" at bounding box center [734, 364] width 90 height 26
click at [774, 306] on input "Van 2025-09-18" at bounding box center [757, 302] width 140 height 20
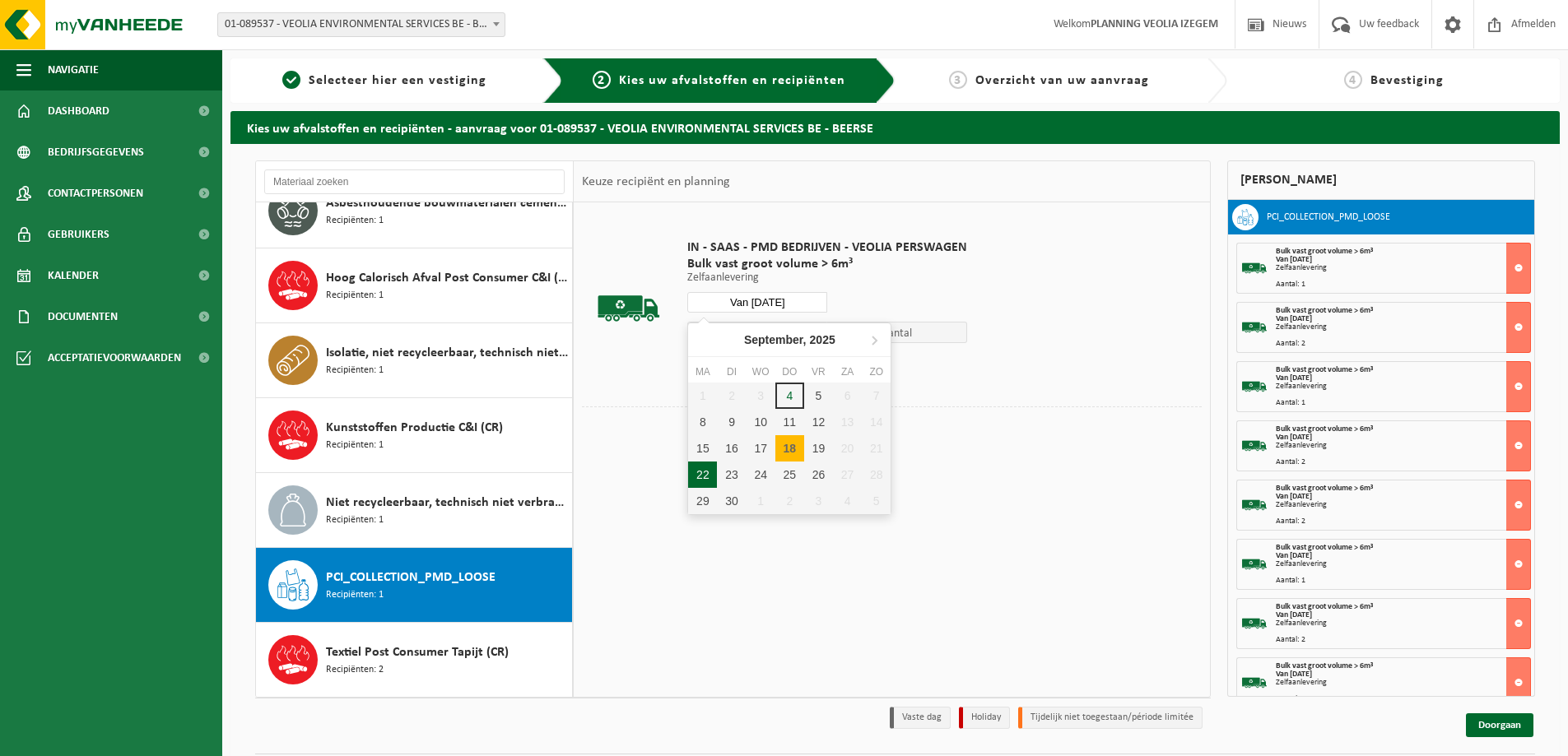
click at [701, 474] on div "22" at bounding box center [703, 475] width 29 height 26
type input "Van 2025-09-22"
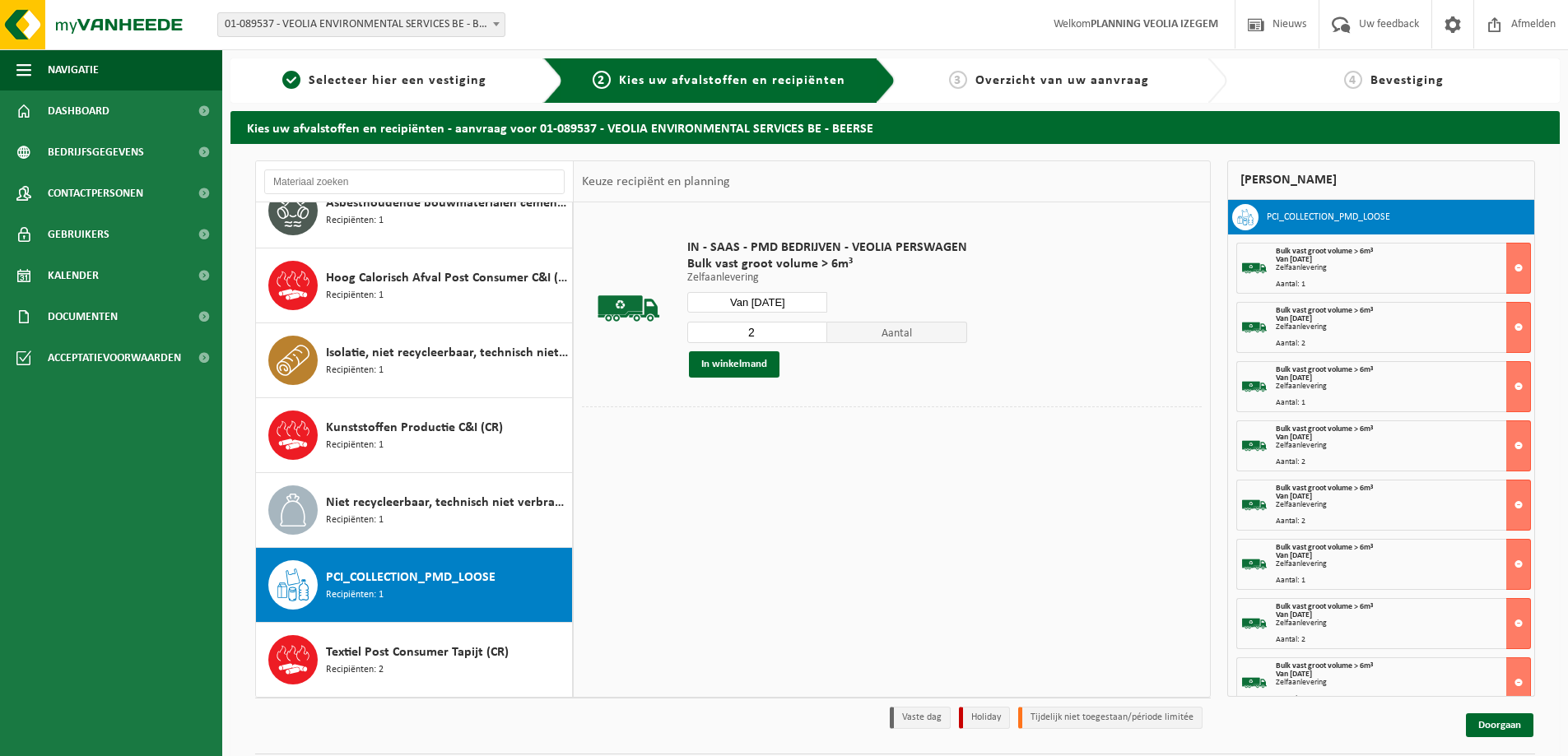
type input "2"
click at [815, 326] on input "2" at bounding box center [757, 333] width 140 height 21
click at [745, 363] on button "In winkelmand" at bounding box center [734, 364] width 90 height 26
click at [794, 305] on input "Van 2025-09-22" at bounding box center [757, 302] width 140 height 20
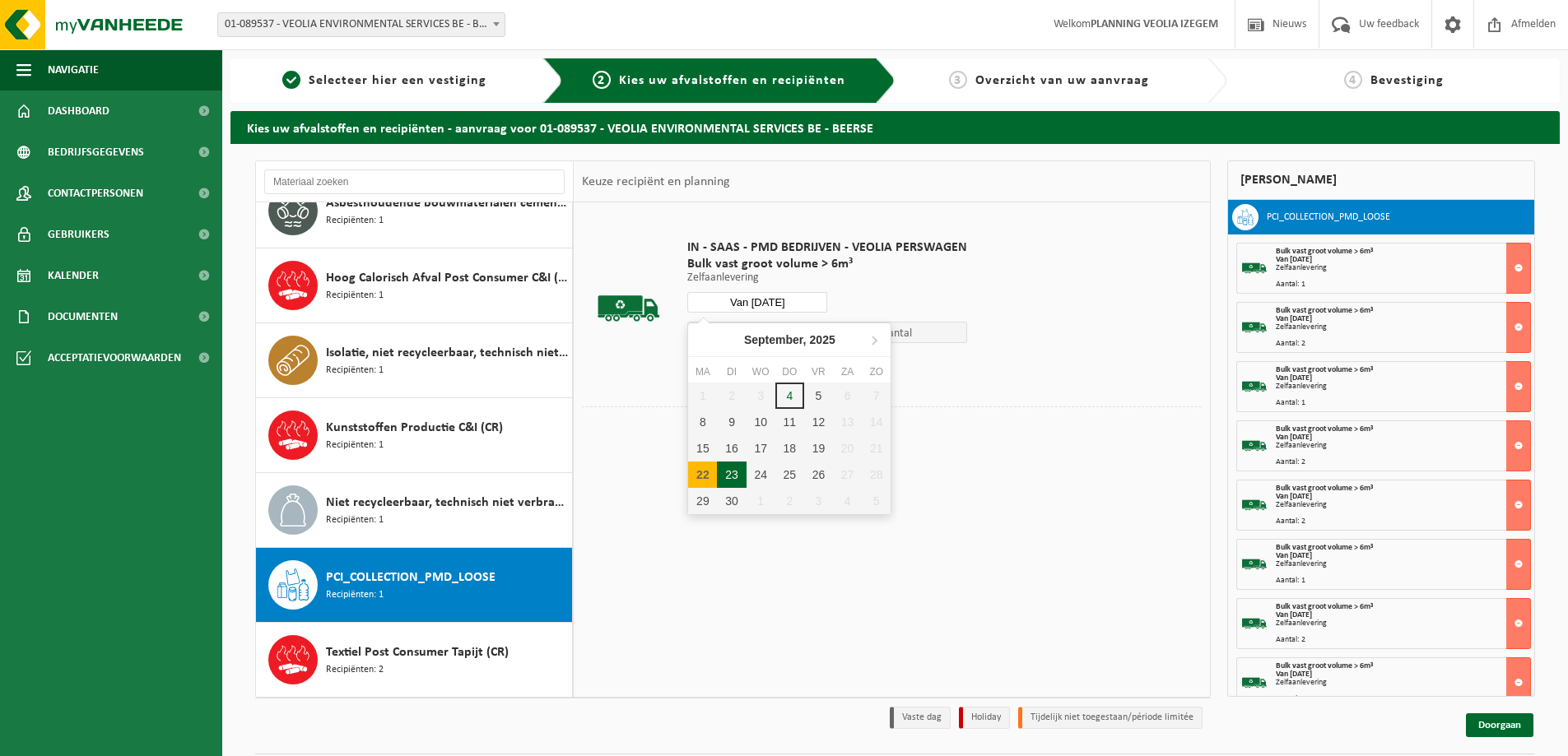
click at [733, 473] on div "23" at bounding box center [732, 475] width 29 height 26
type input "Van 2025-09-23"
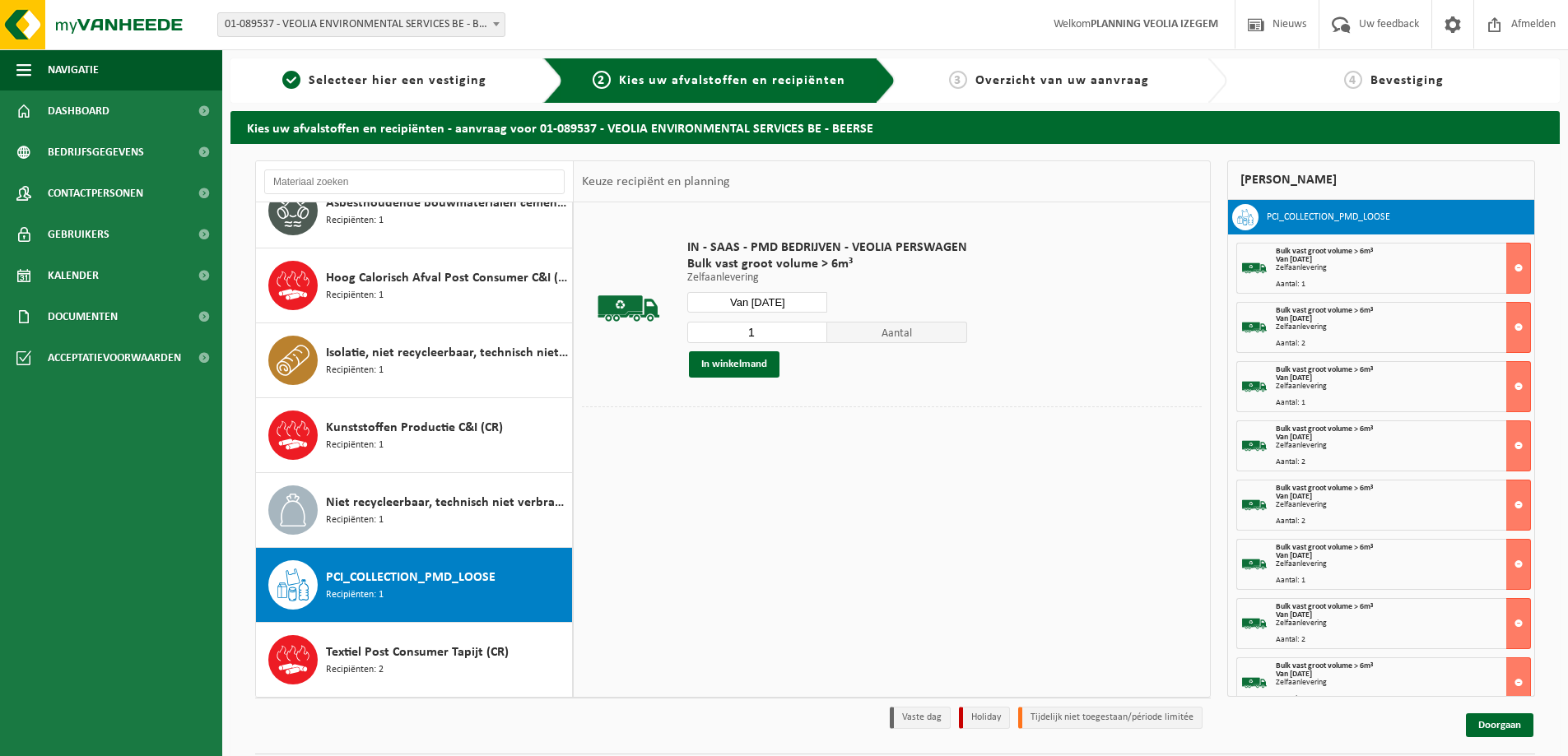
type input "1"
click at [811, 338] on input "1" at bounding box center [757, 333] width 140 height 21
click at [754, 369] on button "In winkelmand" at bounding box center [734, 364] width 90 height 26
click at [794, 294] on input "Van 2025-09-23" at bounding box center [757, 302] width 140 height 20
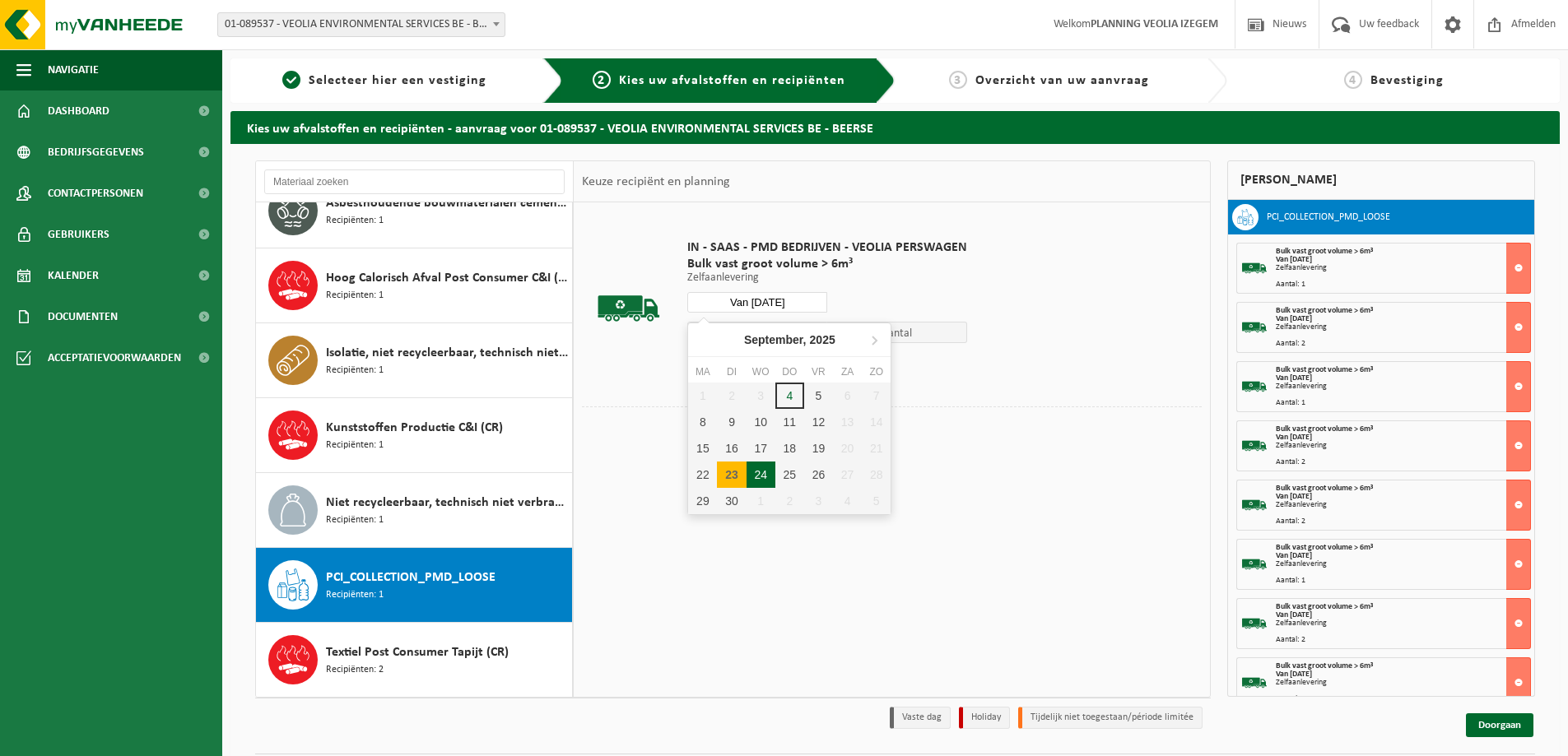
drag, startPoint x: 761, startPoint y: 475, endPoint x: 765, endPoint y: 446, distance: 29.3
click at [761, 473] on div "24" at bounding box center [761, 475] width 29 height 26
type input "Van 2025-09-24"
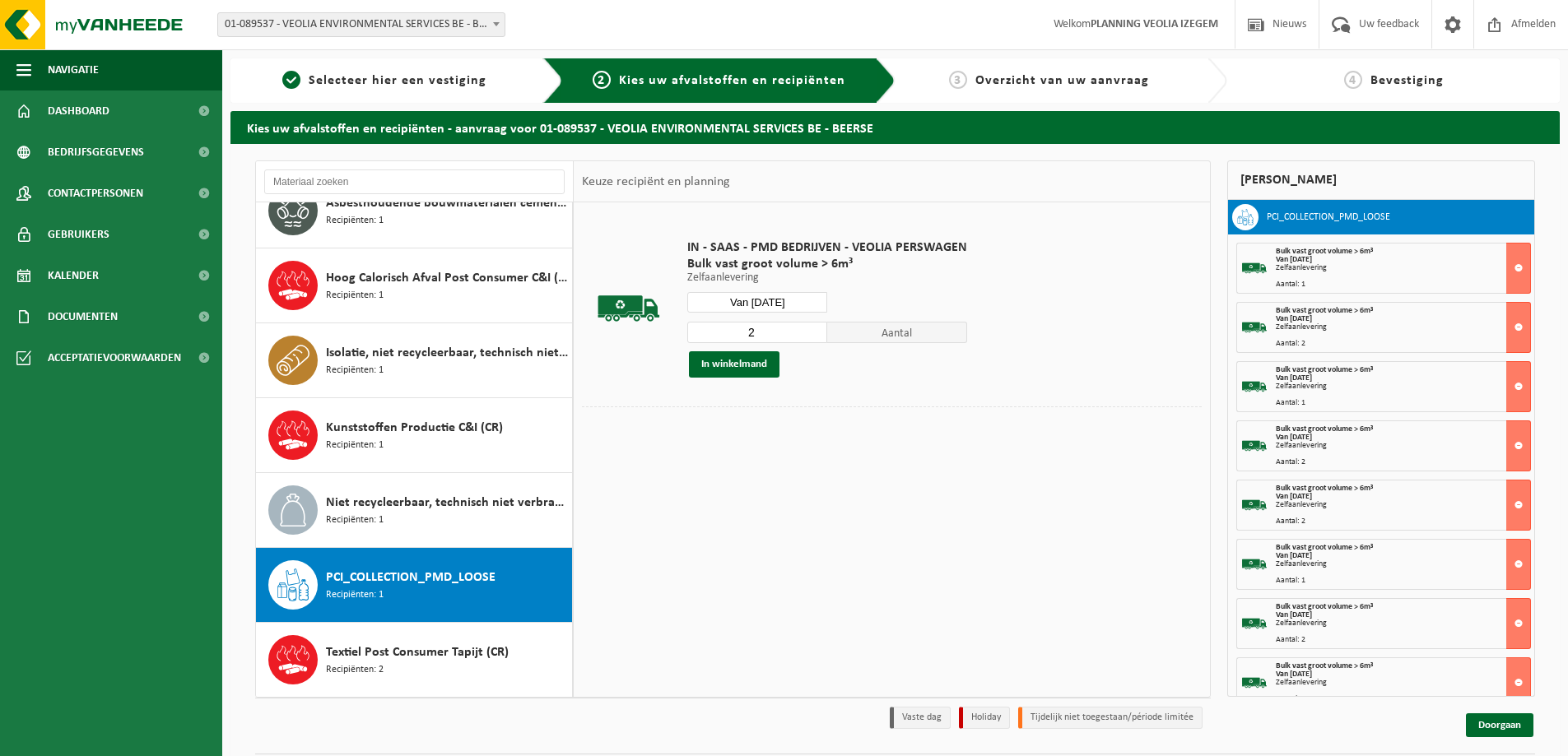
type input "2"
click at [810, 328] on input "2" at bounding box center [757, 333] width 140 height 21
click at [747, 370] on button "In winkelmand" at bounding box center [734, 364] width 90 height 26
click at [777, 307] on input "Van 2025-09-24" at bounding box center [757, 302] width 140 height 20
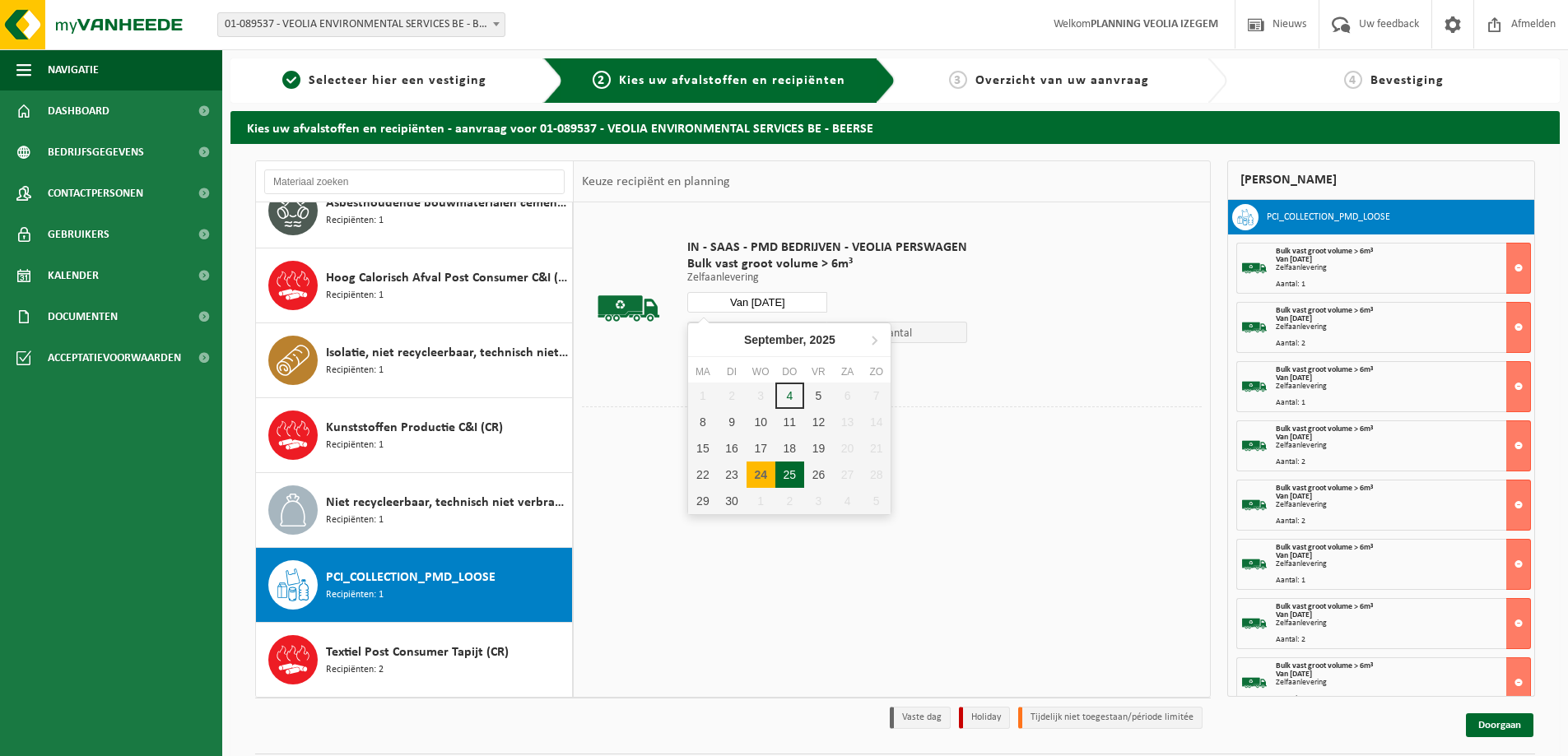
click at [786, 471] on div "25" at bounding box center [790, 475] width 29 height 26
type input "Van 2025-09-25"
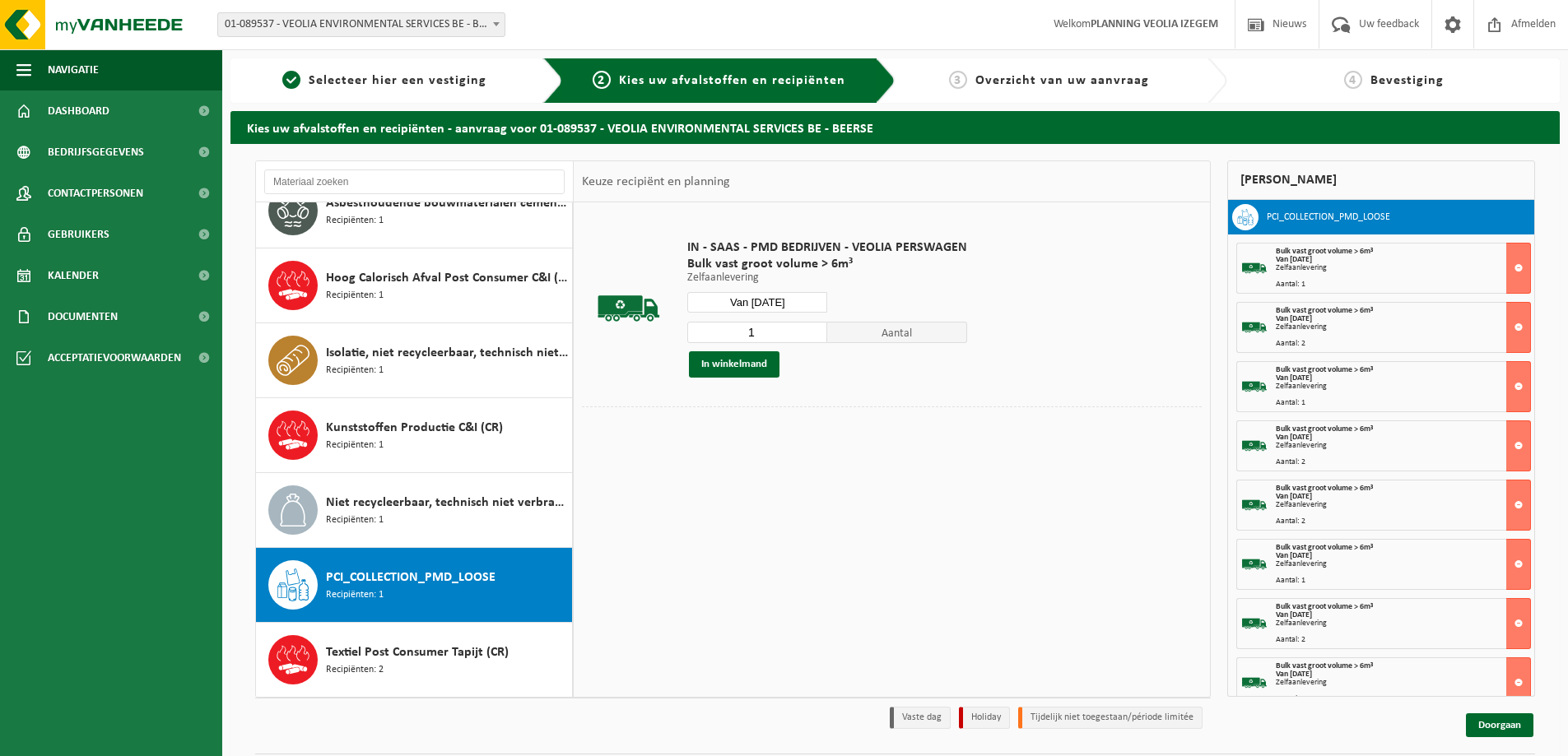
type input "1"
click at [812, 338] on input "1" at bounding box center [757, 333] width 140 height 21
click at [739, 369] on button "In winkelmand" at bounding box center [734, 364] width 90 height 26
click at [759, 303] on input "Van 2025-09-25" at bounding box center [757, 302] width 140 height 20
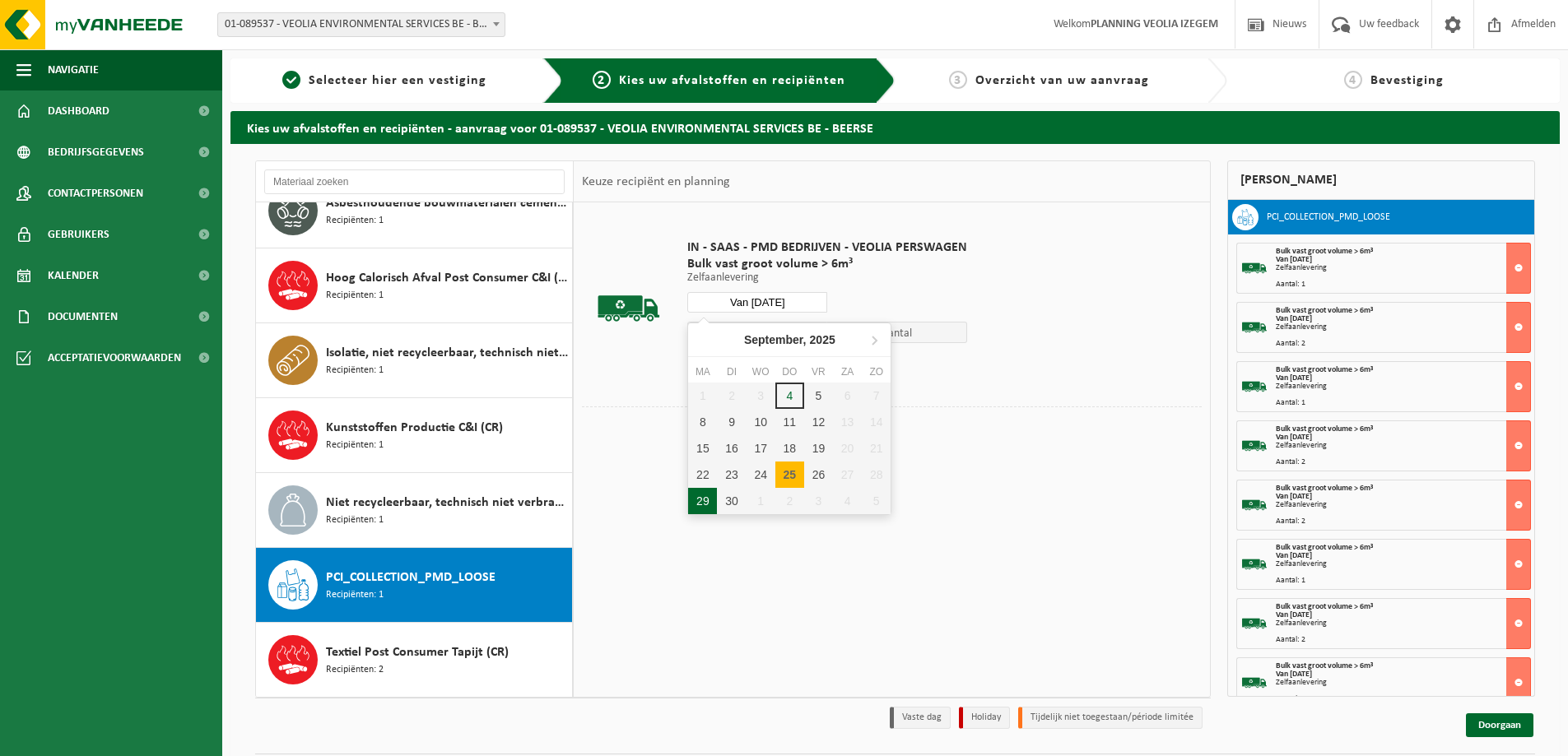
click at [703, 495] on div "29" at bounding box center [703, 501] width 29 height 26
type input "Van 2025-09-29"
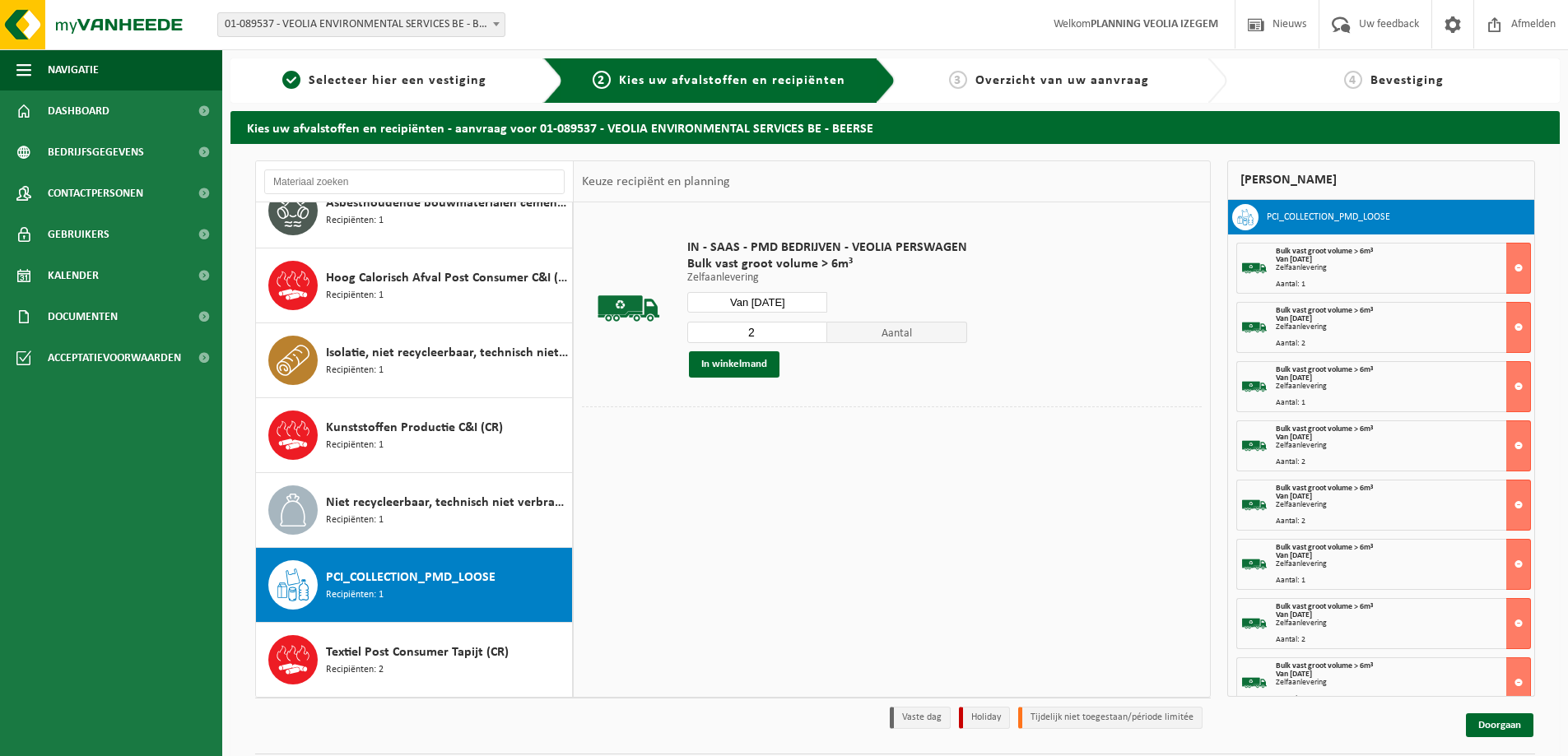
type input "2"
click at [813, 328] on input "2" at bounding box center [757, 333] width 140 height 21
click at [733, 360] on button "In winkelmand" at bounding box center [734, 364] width 90 height 26
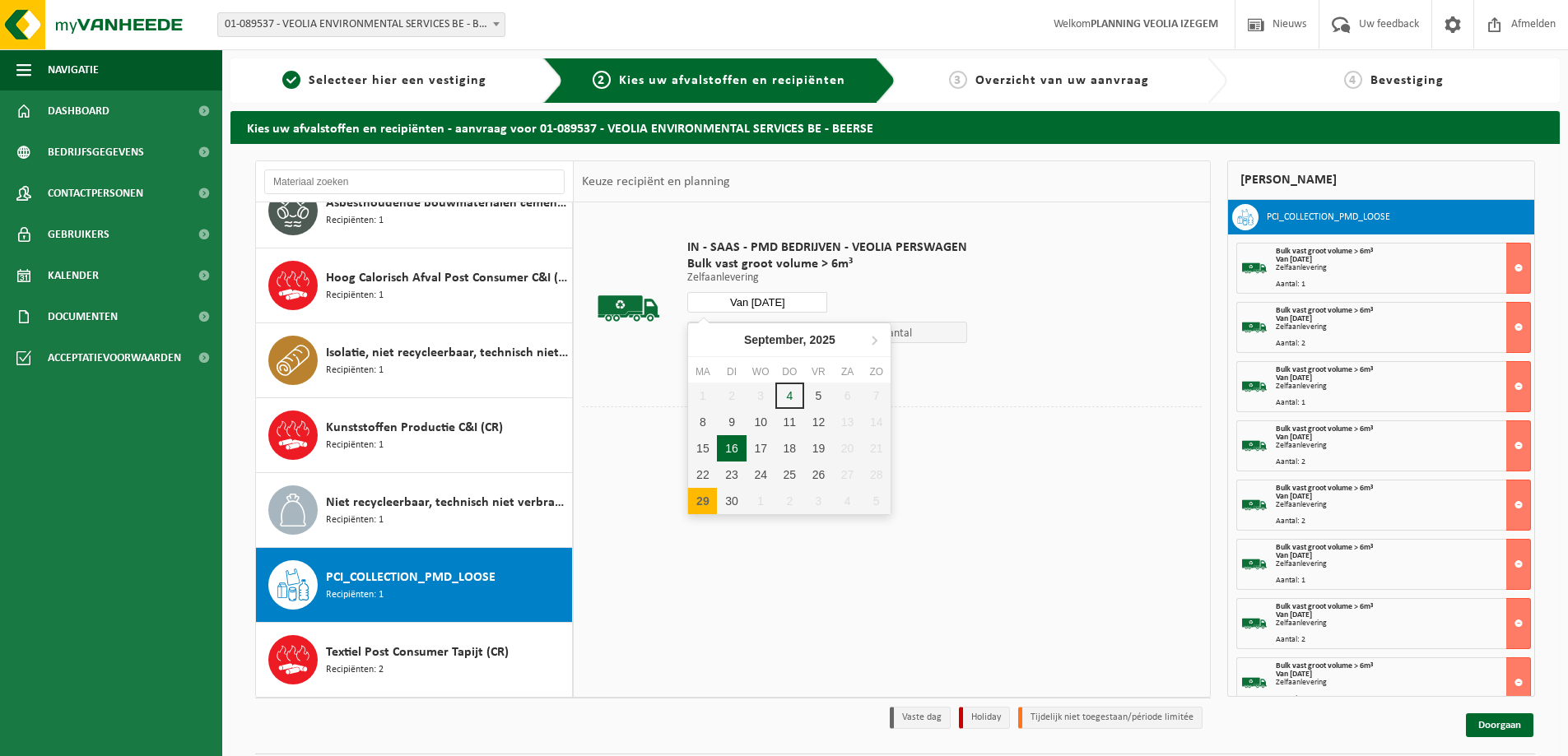
click at [780, 307] on input "Van 2025-09-29" at bounding box center [757, 302] width 140 height 20
click at [743, 497] on div "30" at bounding box center [732, 501] width 29 height 26
type input "Van 2025-09-30"
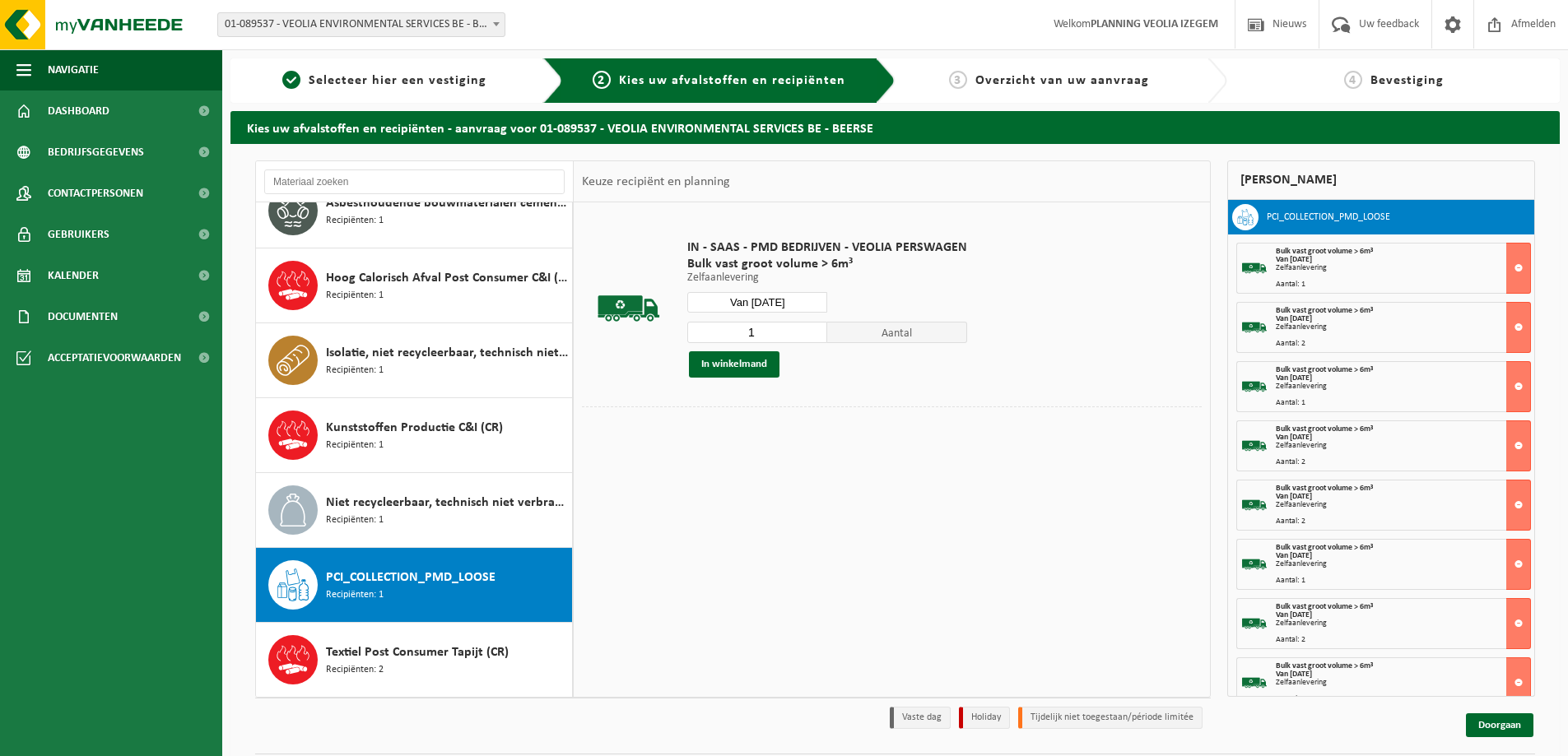
type input "1"
click at [815, 339] on input "1" at bounding box center [757, 333] width 140 height 21
click at [747, 365] on button "In winkelmand" at bounding box center [734, 364] width 90 height 26
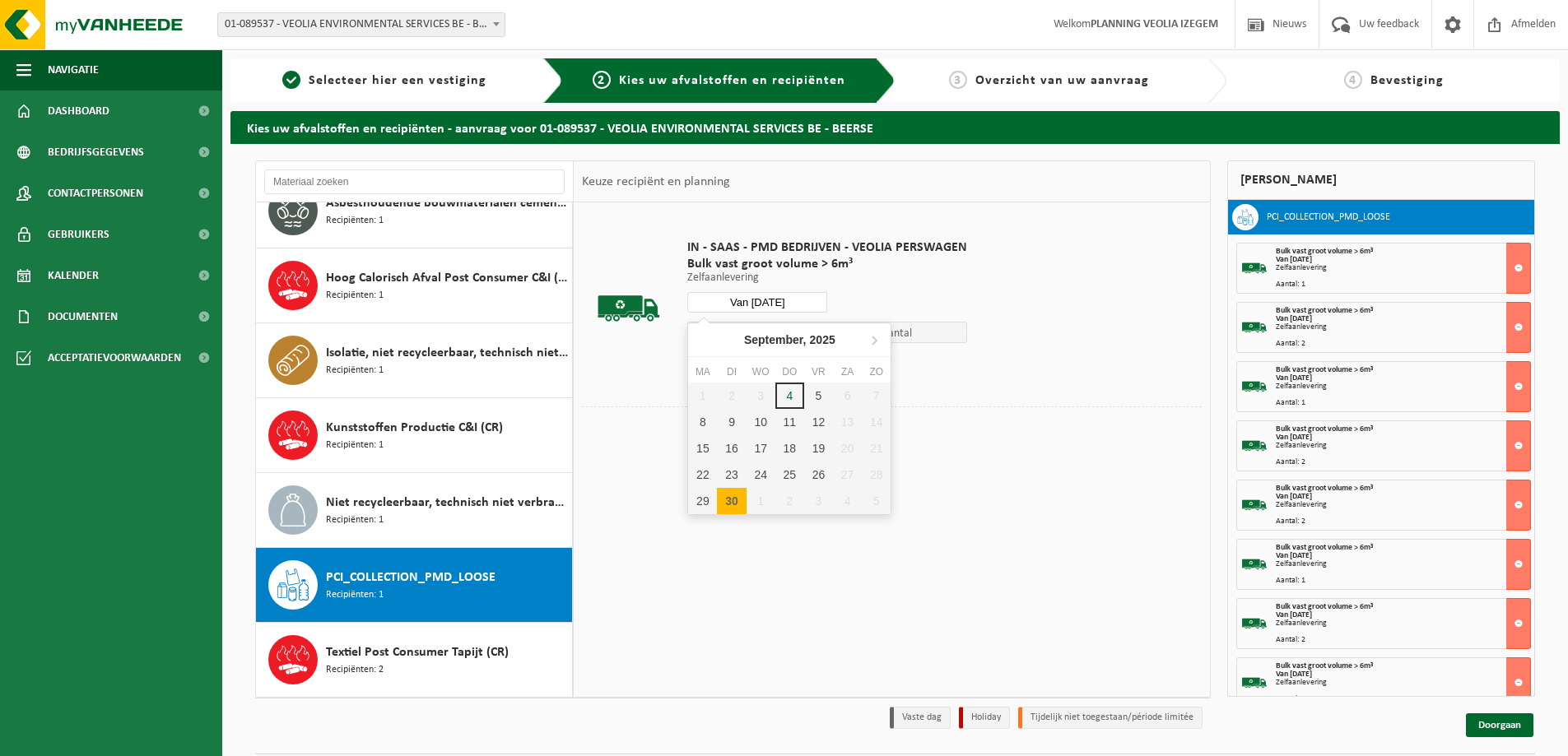
click at [776, 298] on input "Van 2025-09-30" at bounding box center [757, 302] width 140 height 20
click at [759, 490] on div "1" at bounding box center [761, 501] width 29 height 26
type input "Van 2025-10-01"
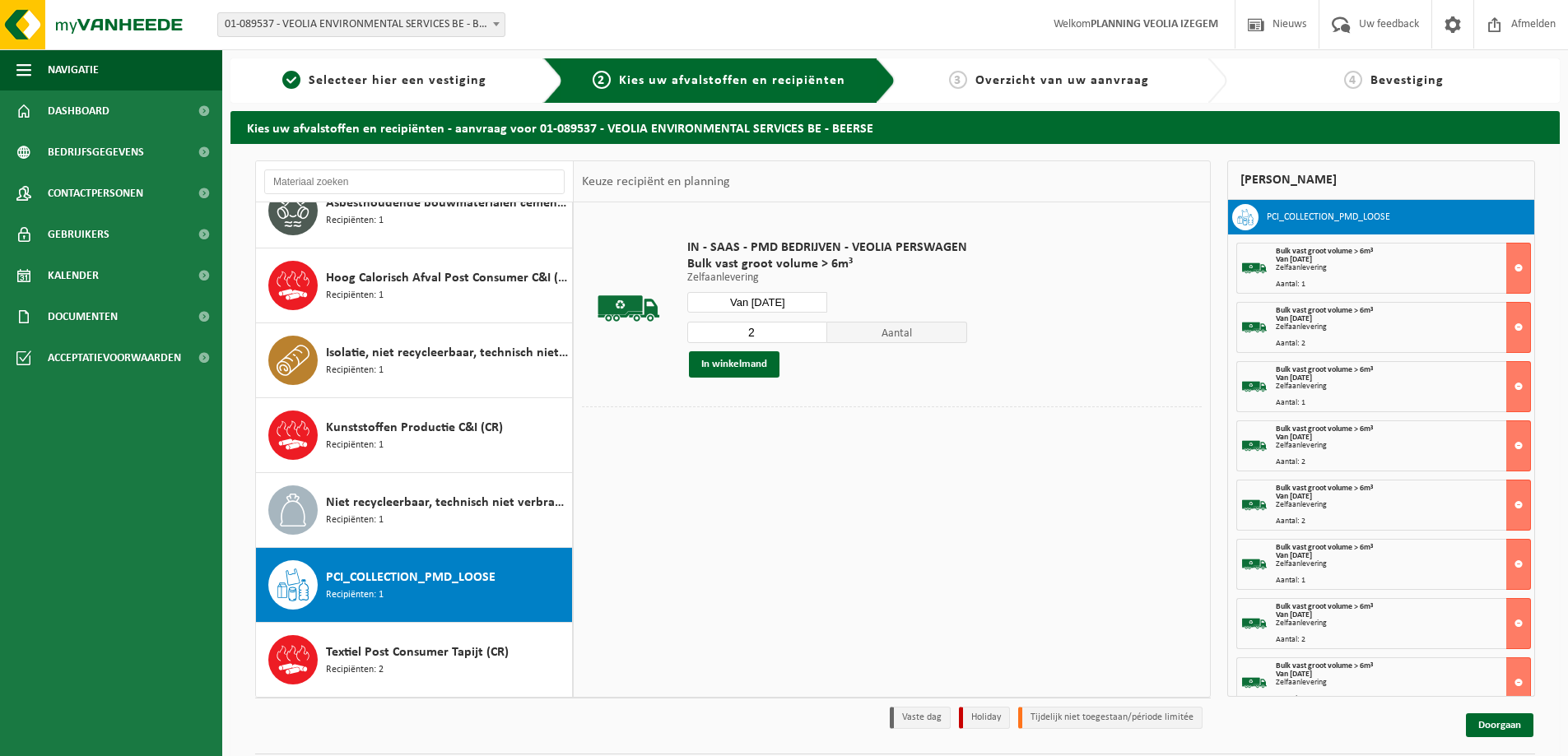
type input "2"
click at [810, 330] on input "2" at bounding box center [757, 333] width 140 height 21
click at [759, 356] on button "In winkelmand" at bounding box center [734, 364] width 90 height 26
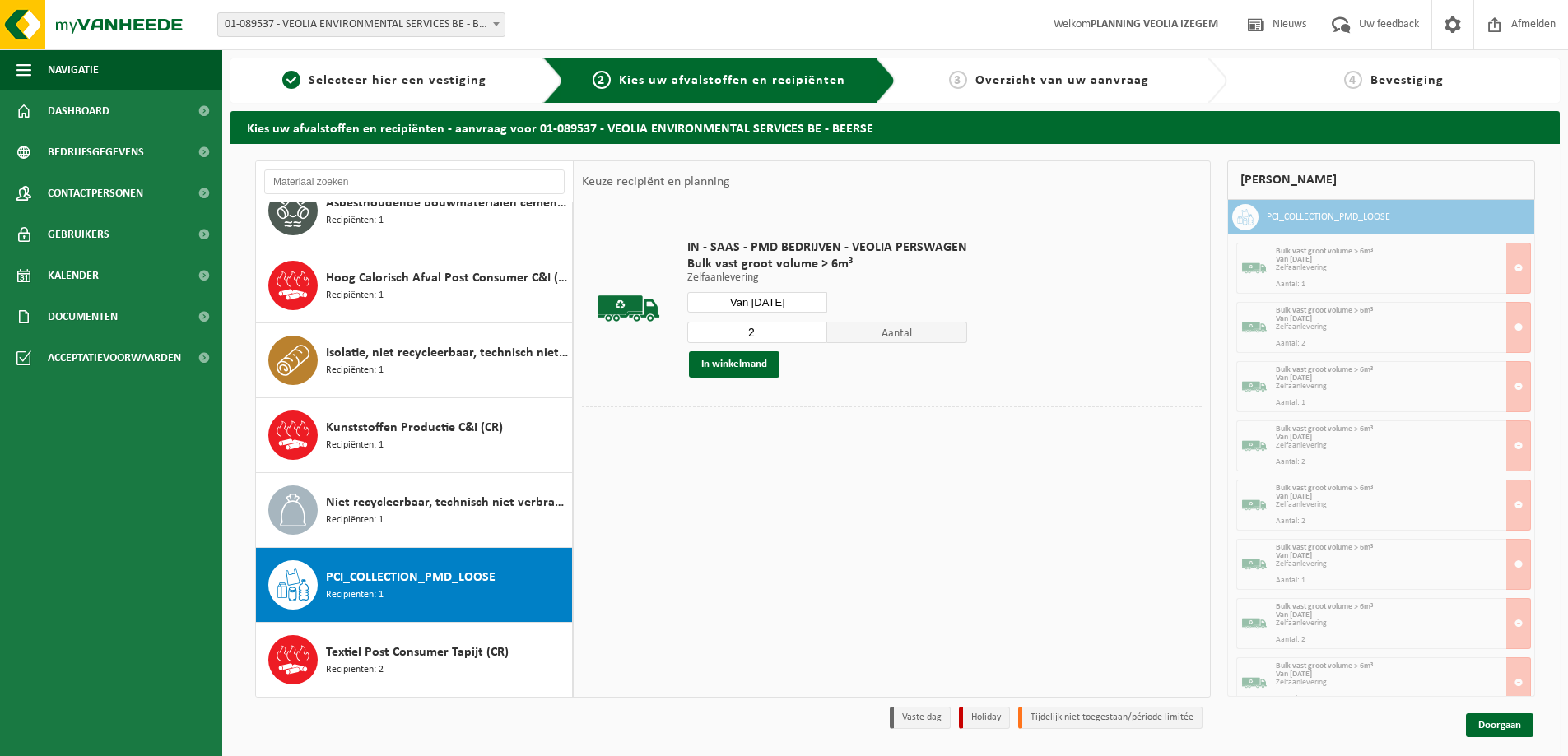
click at [795, 302] on input "Van 2025-10-01" at bounding box center [757, 302] width 140 height 20
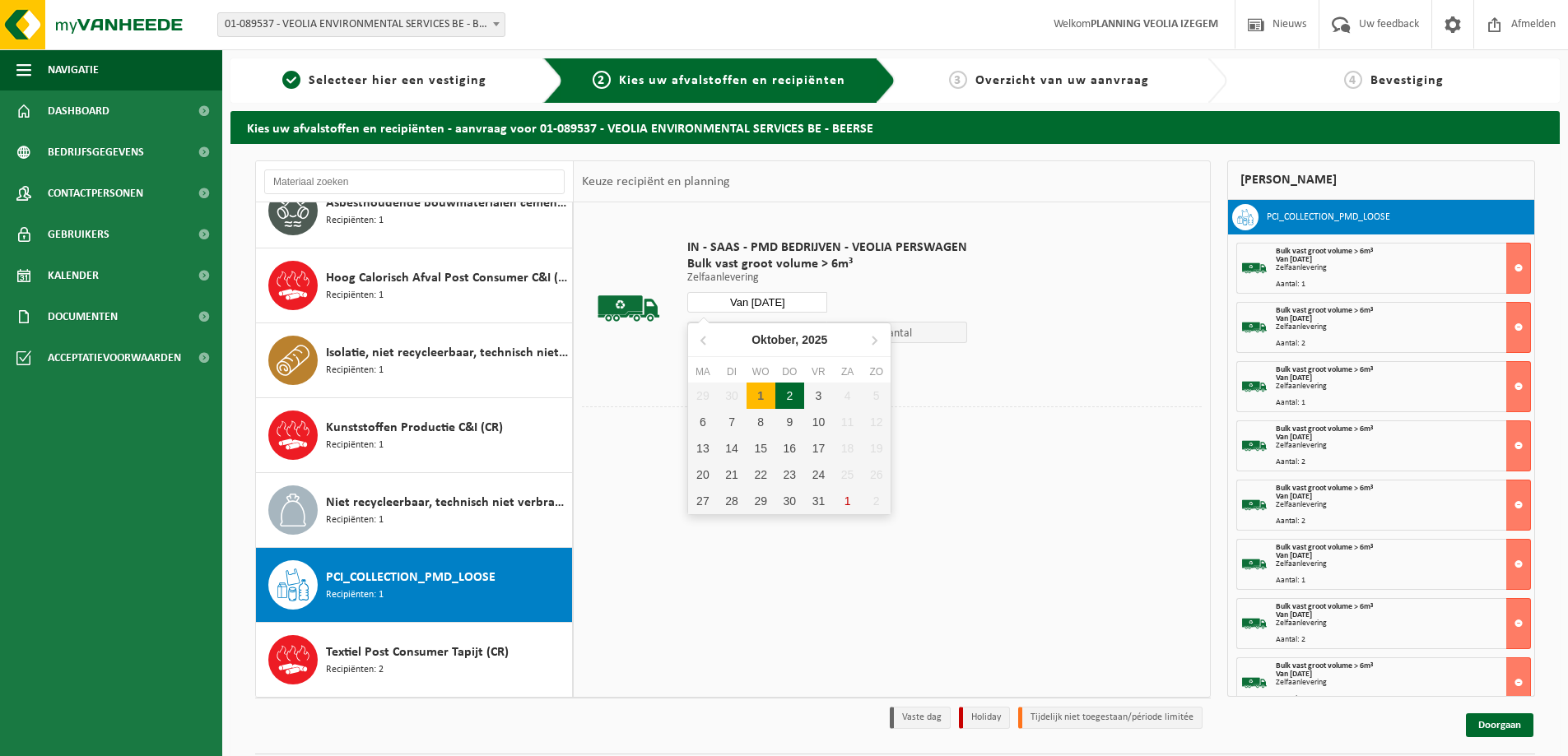
click at [790, 392] on div "2" at bounding box center [790, 395] width 29 height 26
type input "Van 2025-10-02"
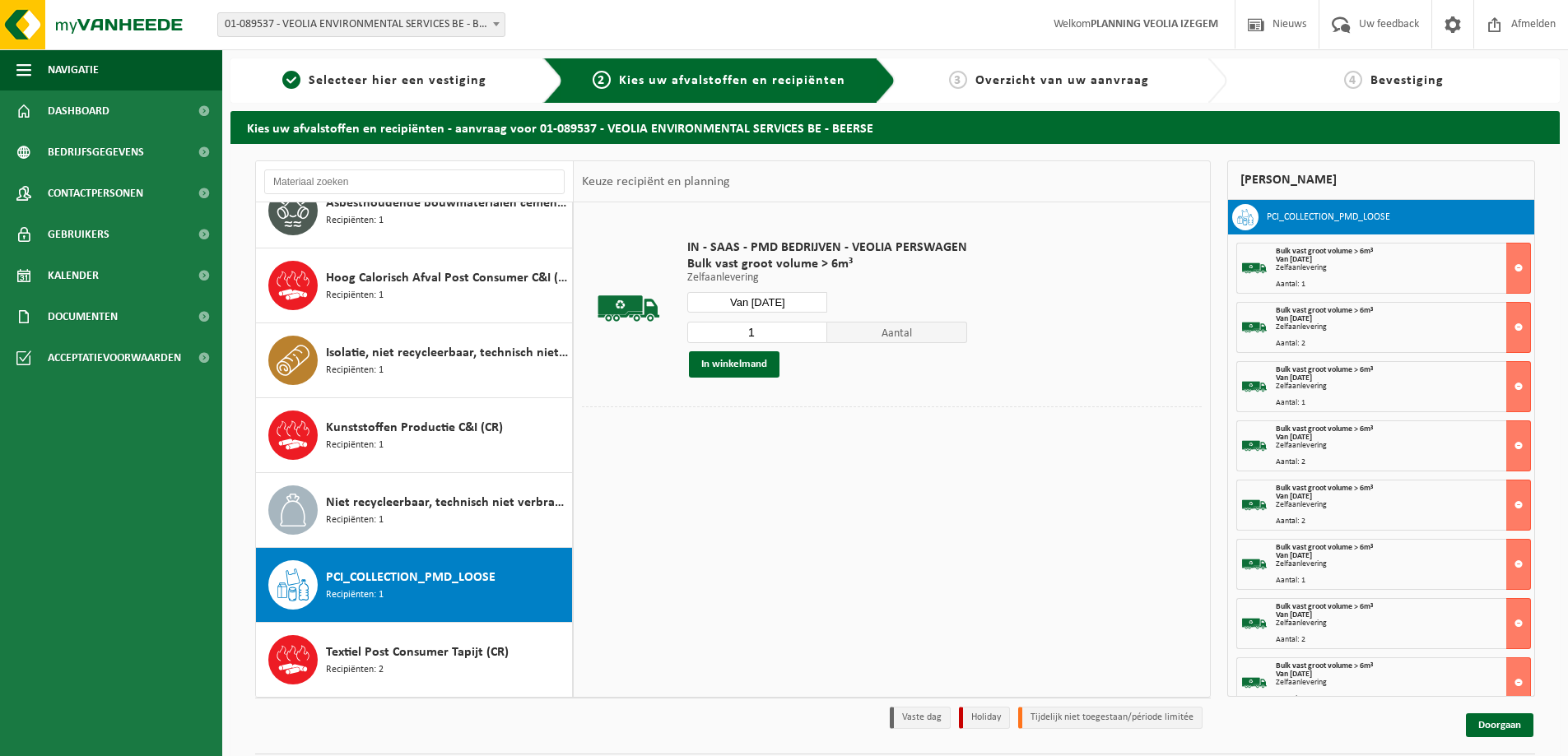
type input "1"
click at [810, 337] on input "1" at bounding box center [757, 333] width 140 height 21
click at [750, 361] on button "In winkelmand" at bounding box center [734, 364] width 90 height 26
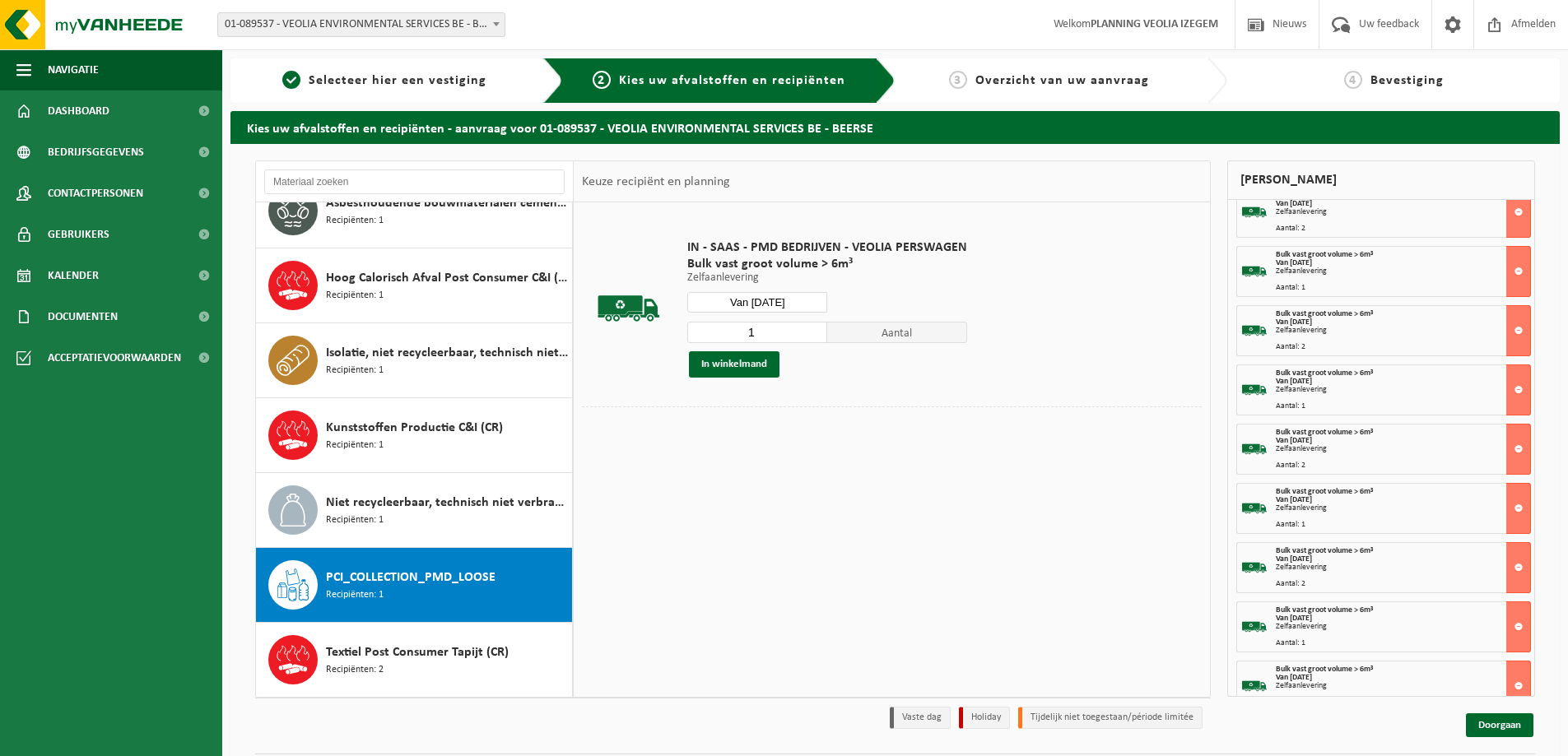
scroll to position [495, 0]
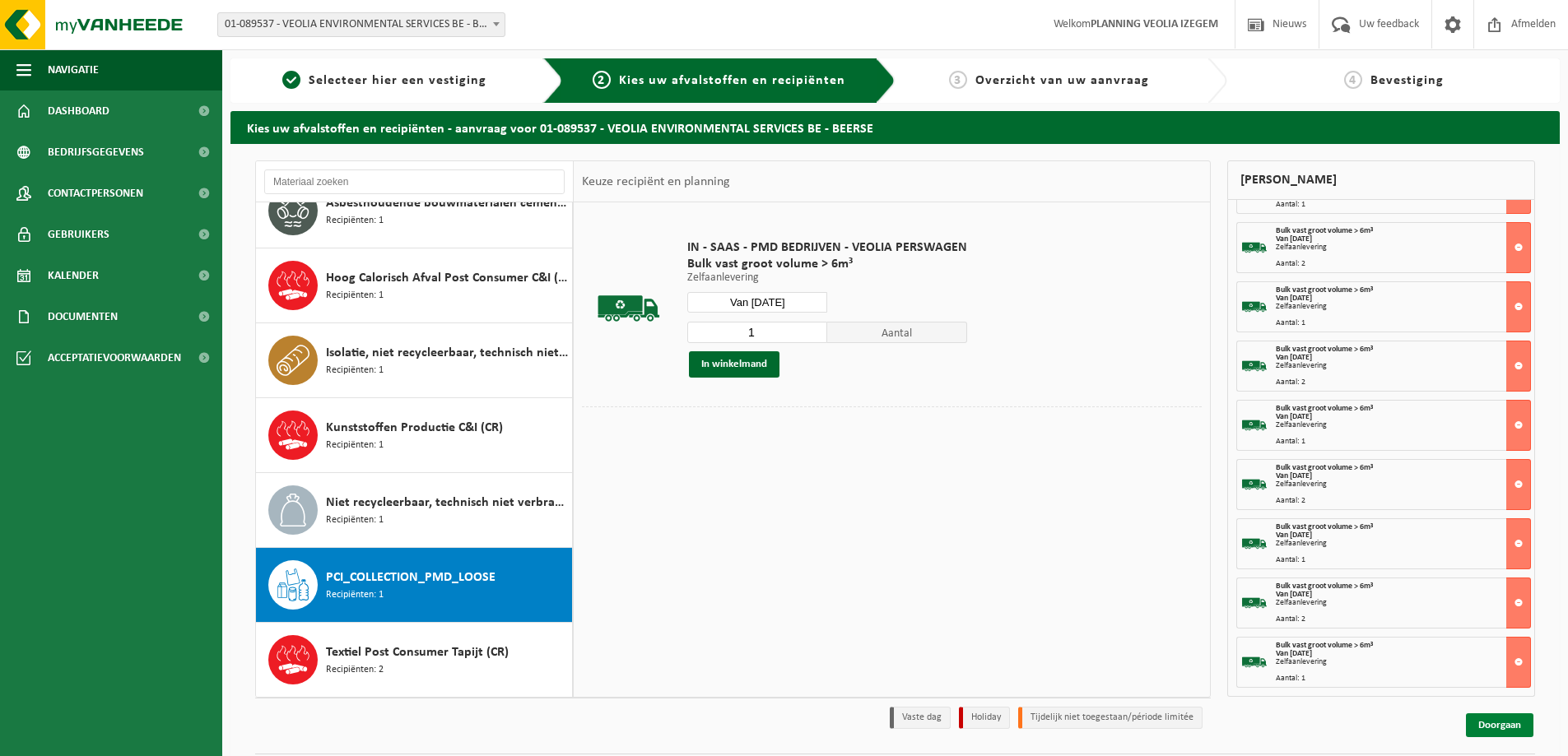
click at [1498, 722] on link "Doorgaan" at bounding box center [1500, 725] width 68 height 24
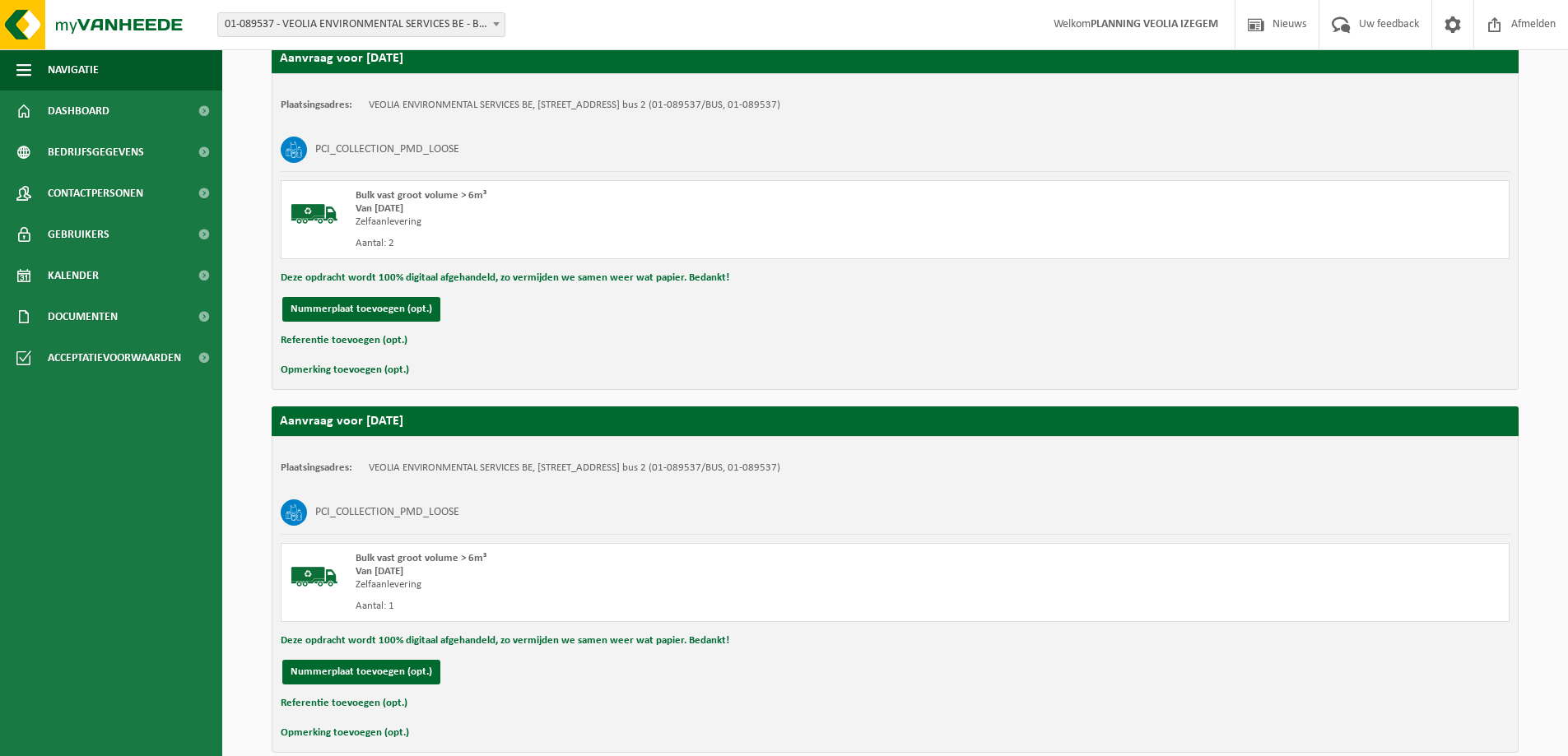
scroll to position [5456, 0]
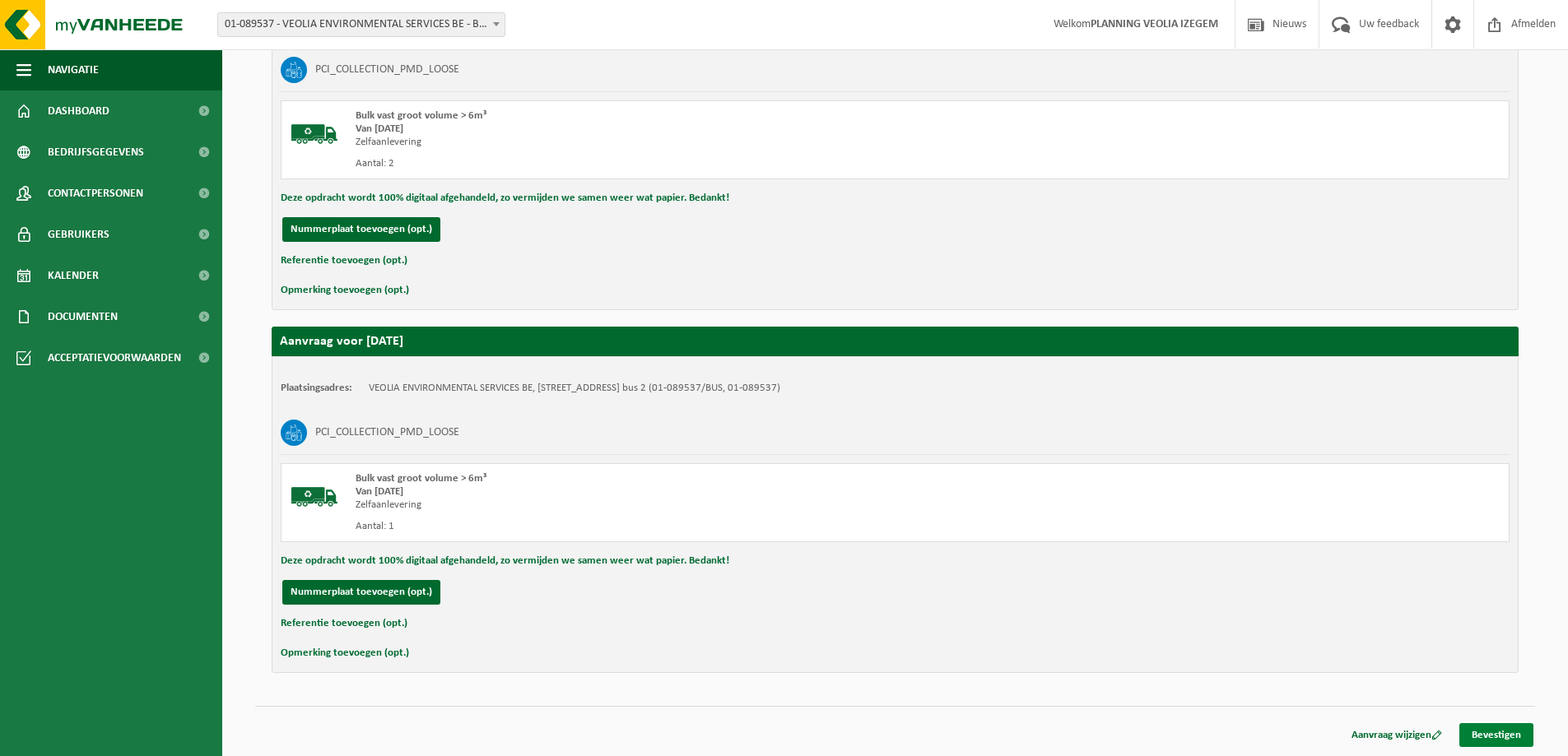
click at [1497, 729] on link "Bevestigen" at bounding box center [1496, 735] width 74 height 24
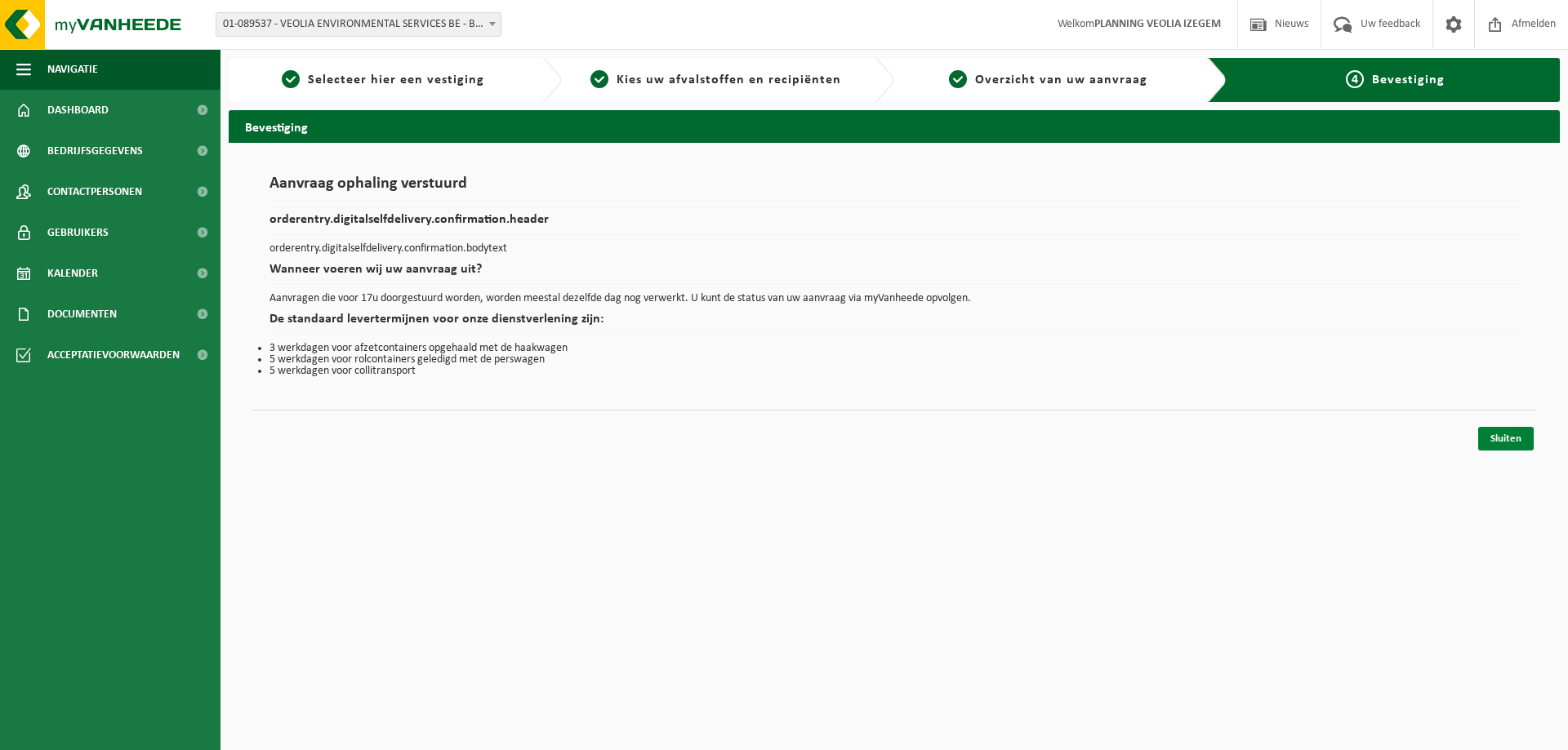
click at [1502, 443] on link "Sluiten" at bounding box center [1506, 438] width 56 height 24
